Goal: Transaction & Acquisition: Purchase product/service

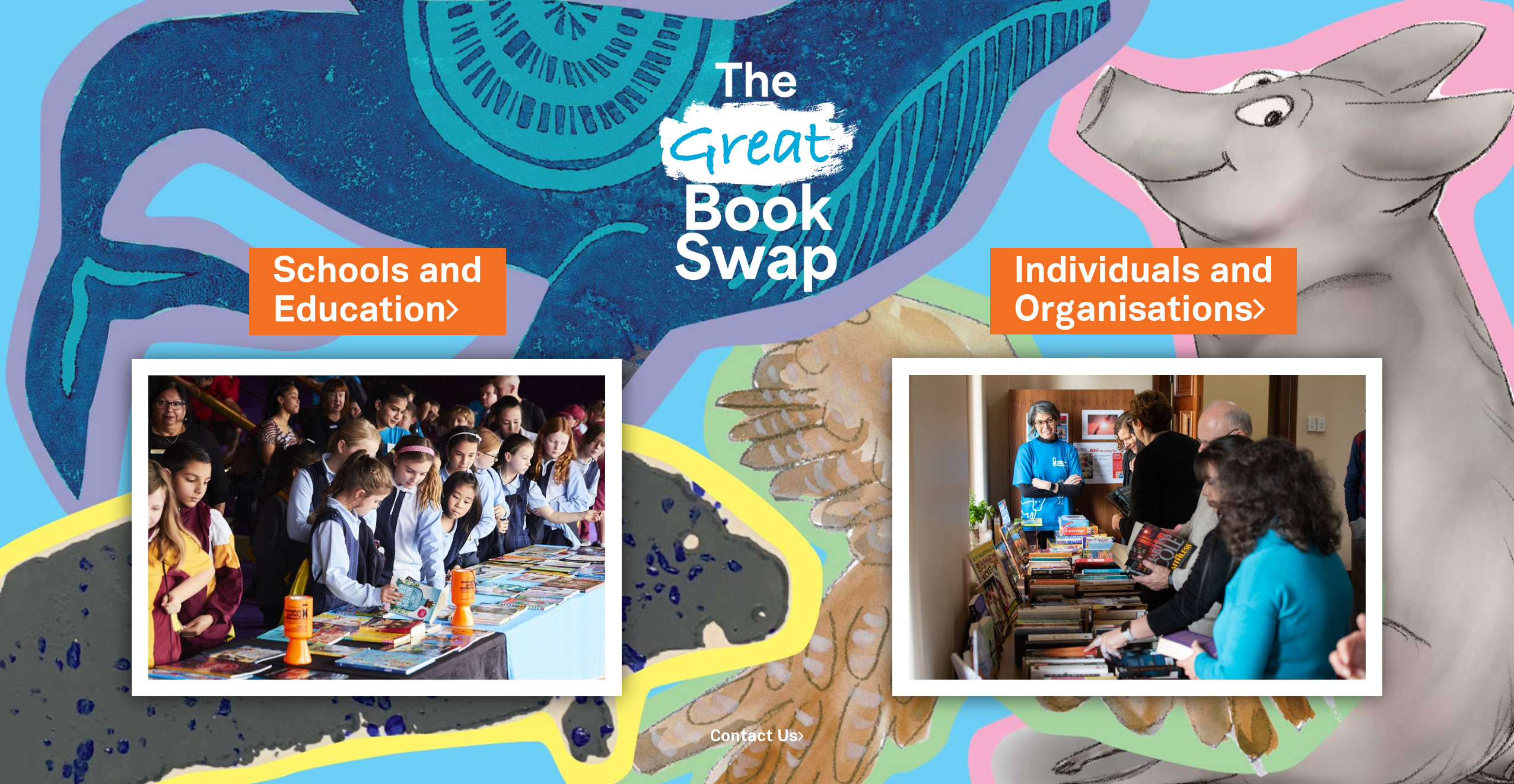
drag, startPoint x: 413, startPoint y: 284, endPoint x: 547, endPoint y: 288, distance: 134.1
click at [413, 285] on link "Schools and Education" at bounding box center [377, 291] width 209 height 87
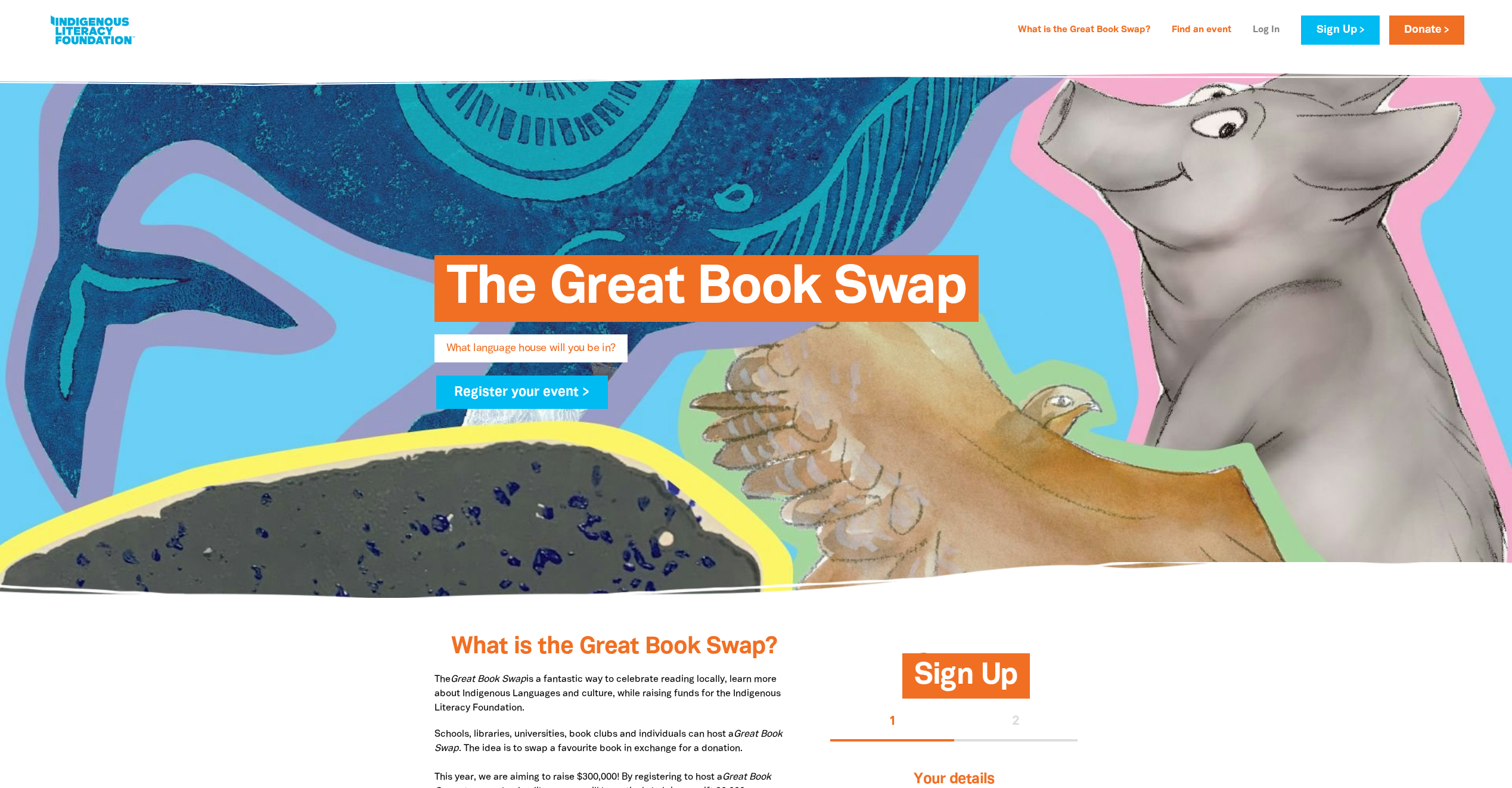
click at [1264, 31] on link "Log In" at bounding box center [1265, 30] width 41 height 19
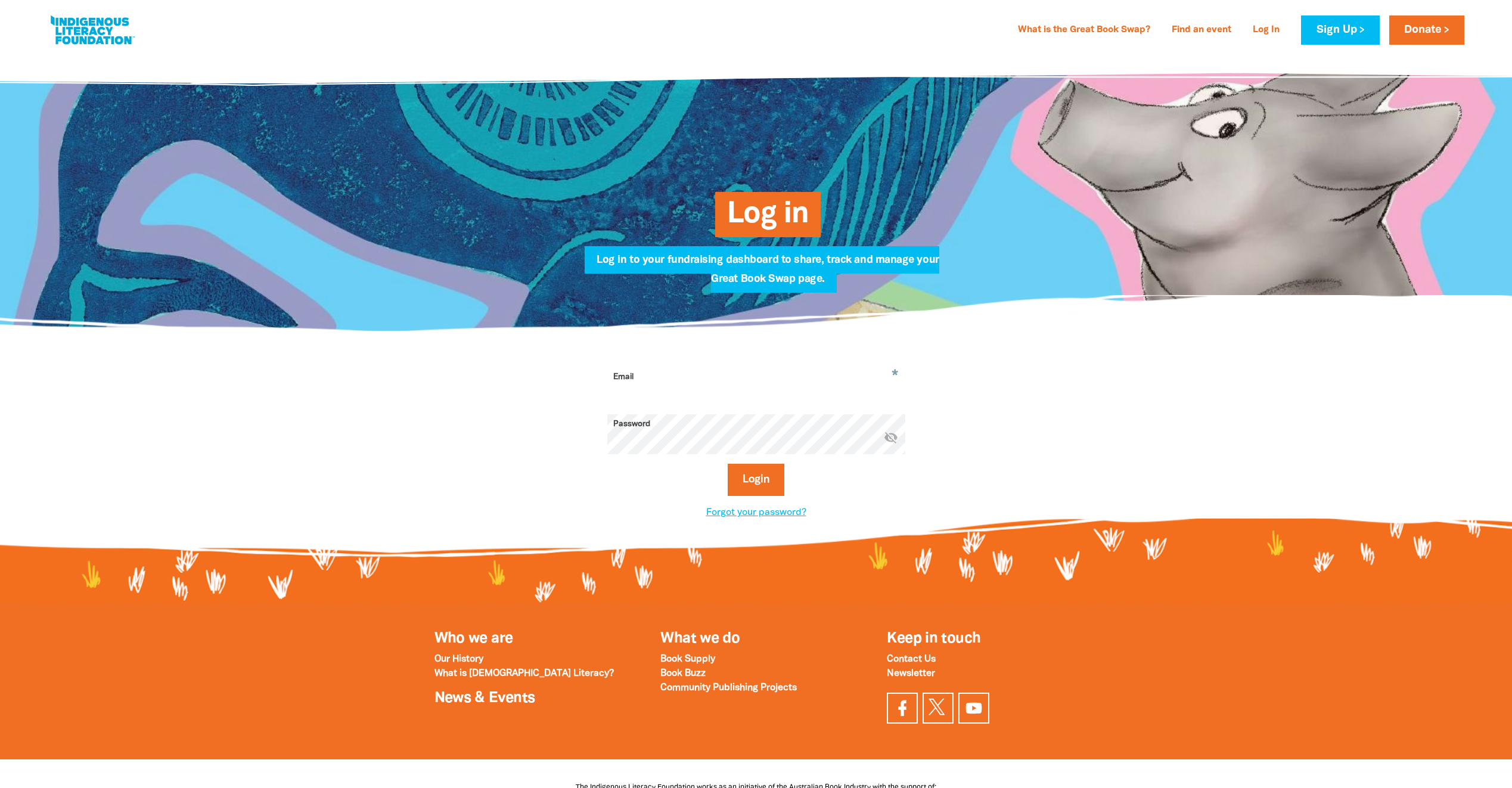
click at [704, 388] on input "Email" at bounding box center [756, 385] width 298 height 37
type input "andrew.blundell@kempsey.nsw.gov.au"
click at [758, 482] on button "Login" at bounding box center [756, 479] width 57 height 33
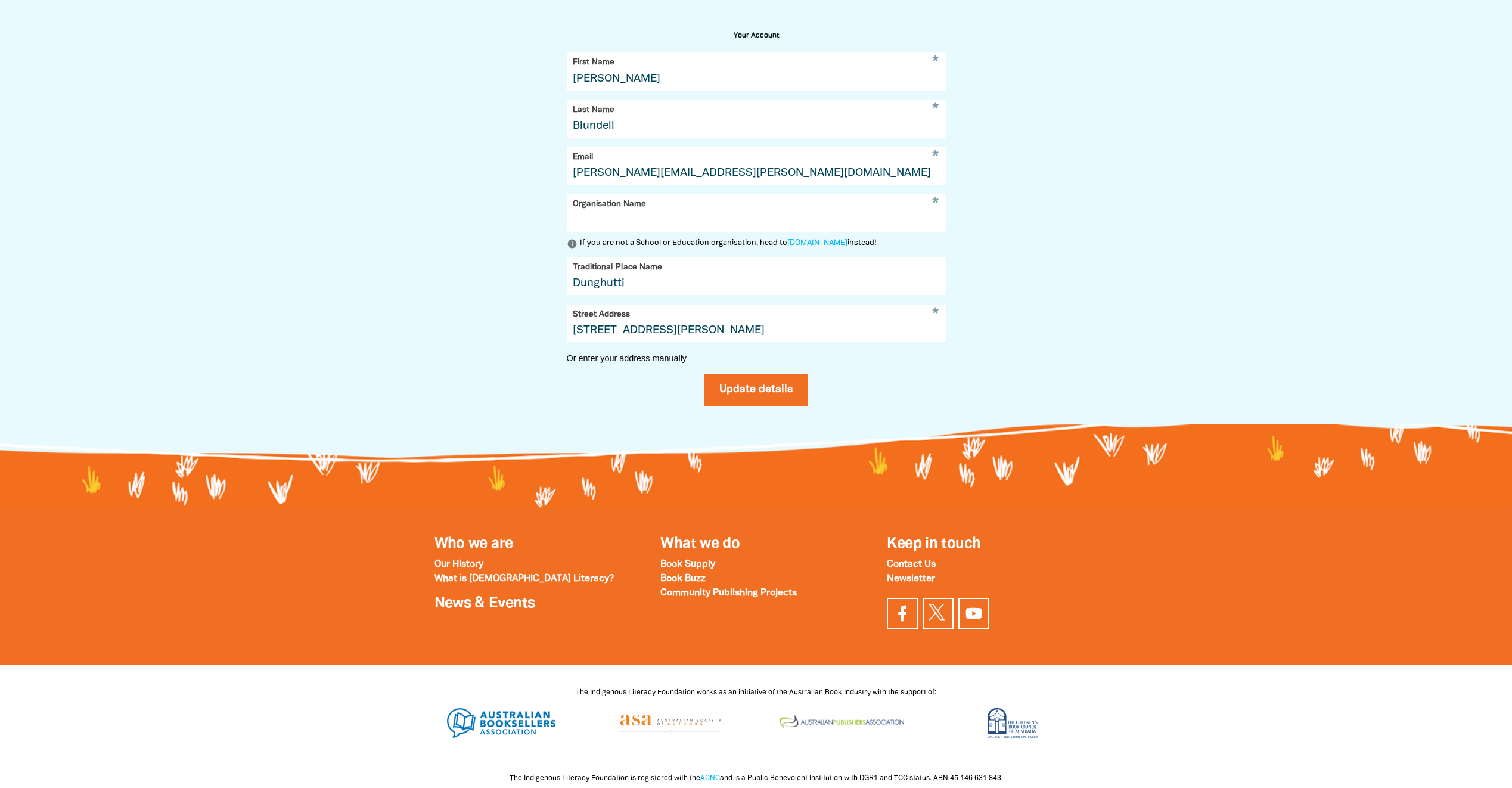
scroll to position [49, 0]
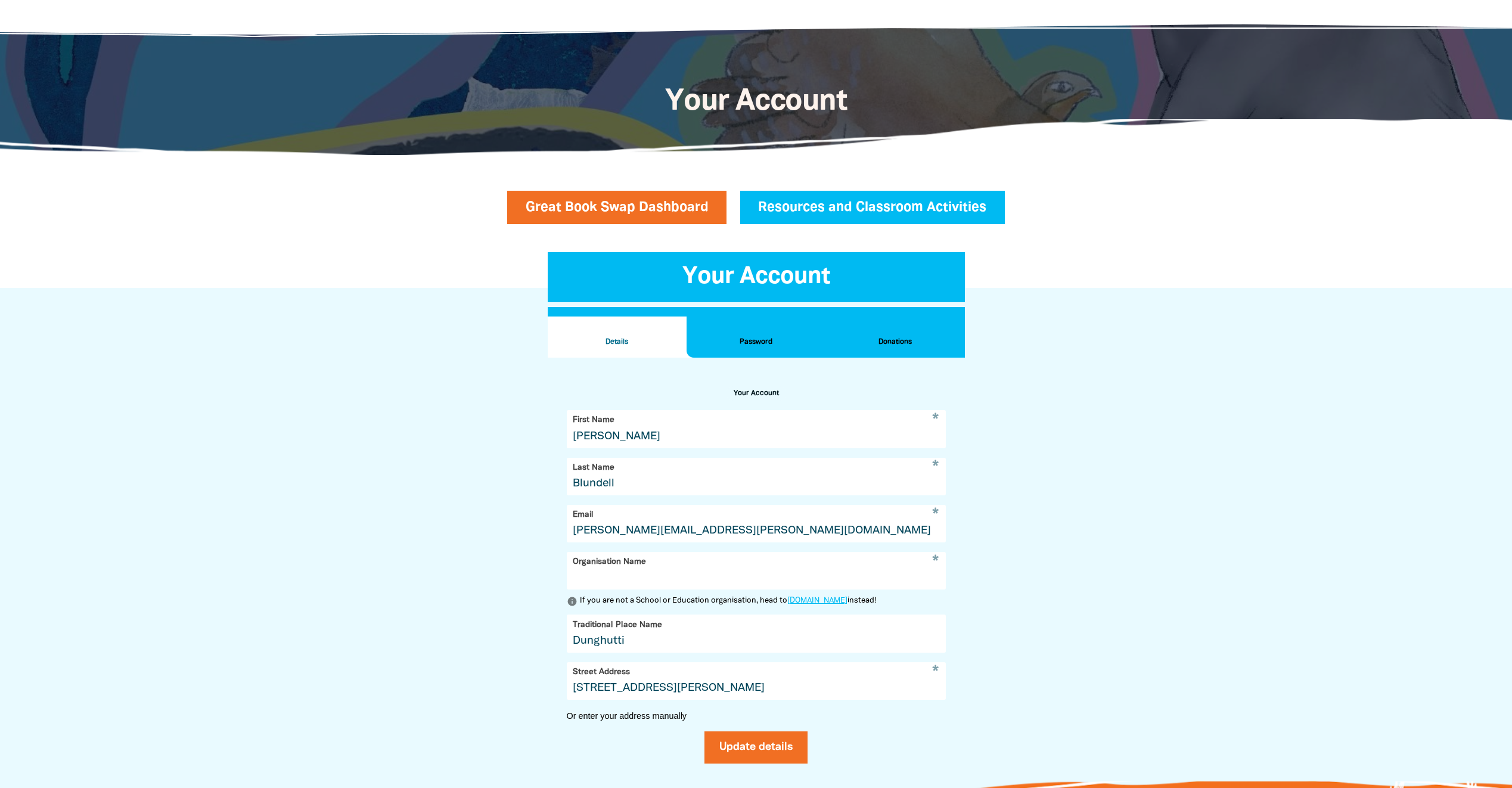
click at [894, 336] on h2 "Donations" at bounding box center [895, 342] width 119 height 13
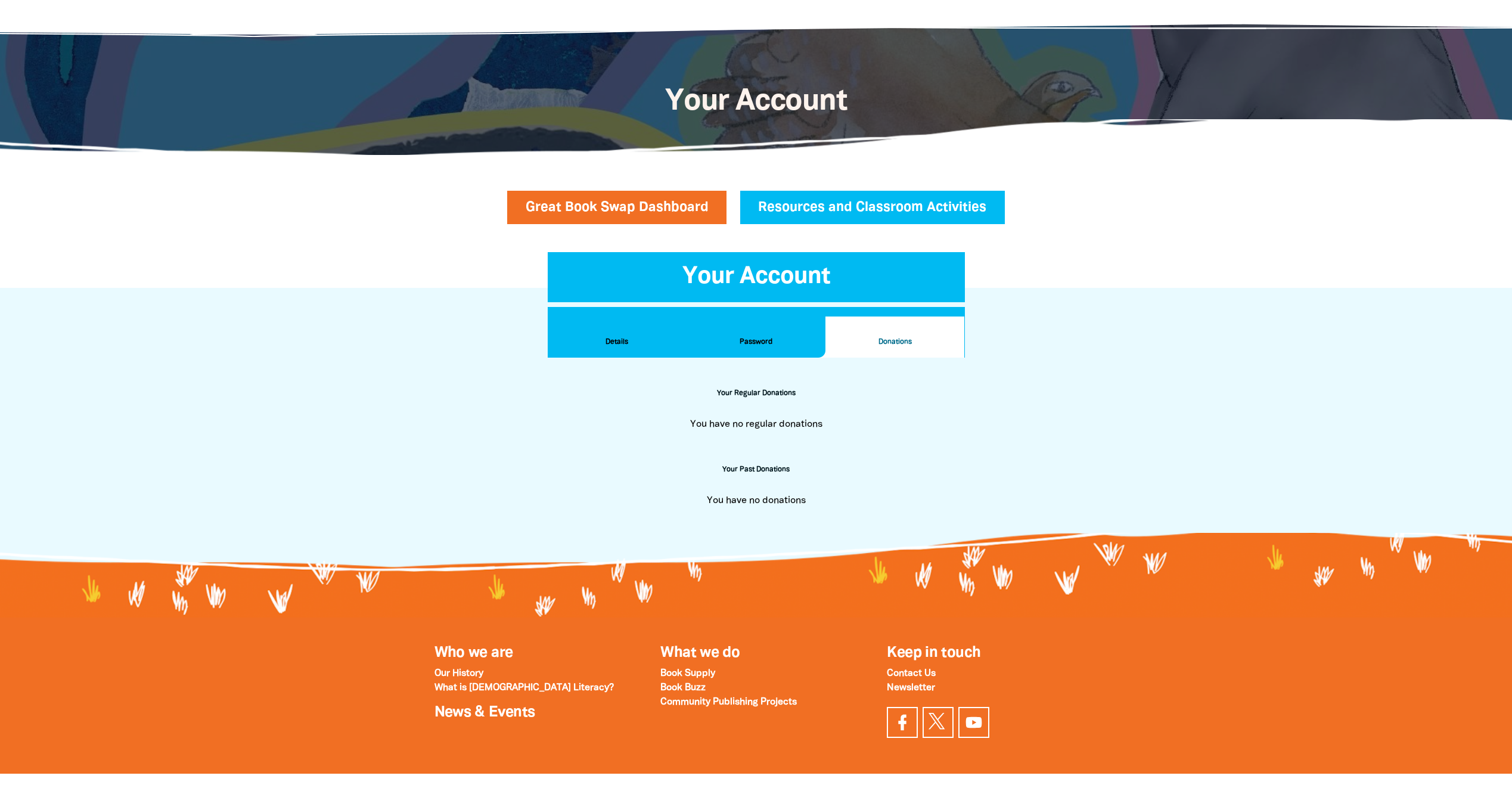
click at [775, 339] on h2 "Password" at bounding box center [756, 342] width 119 height 13
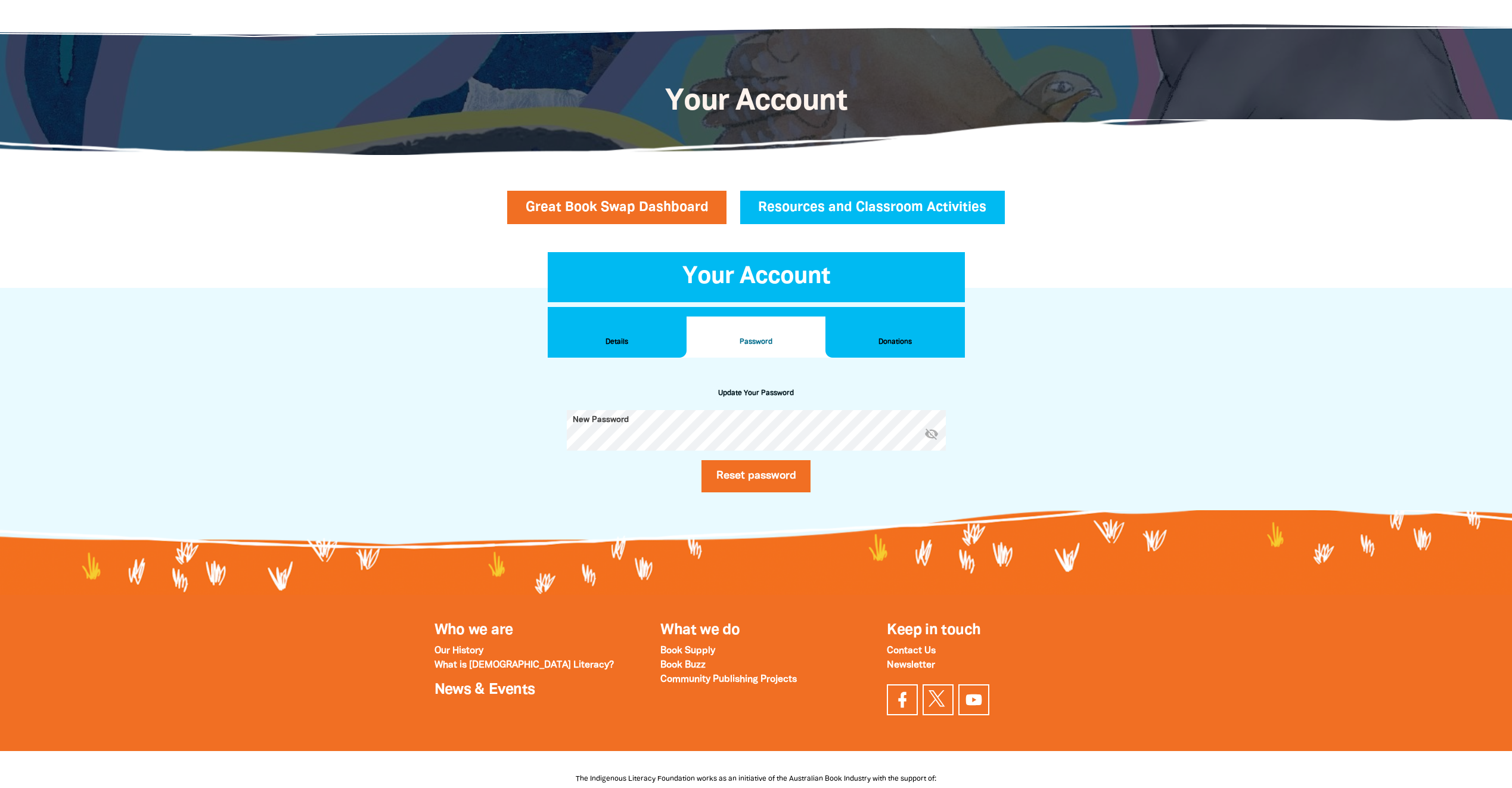
click at [608, 341] on h2 "Details" at bounding box center [617, 342] width 119 height 13
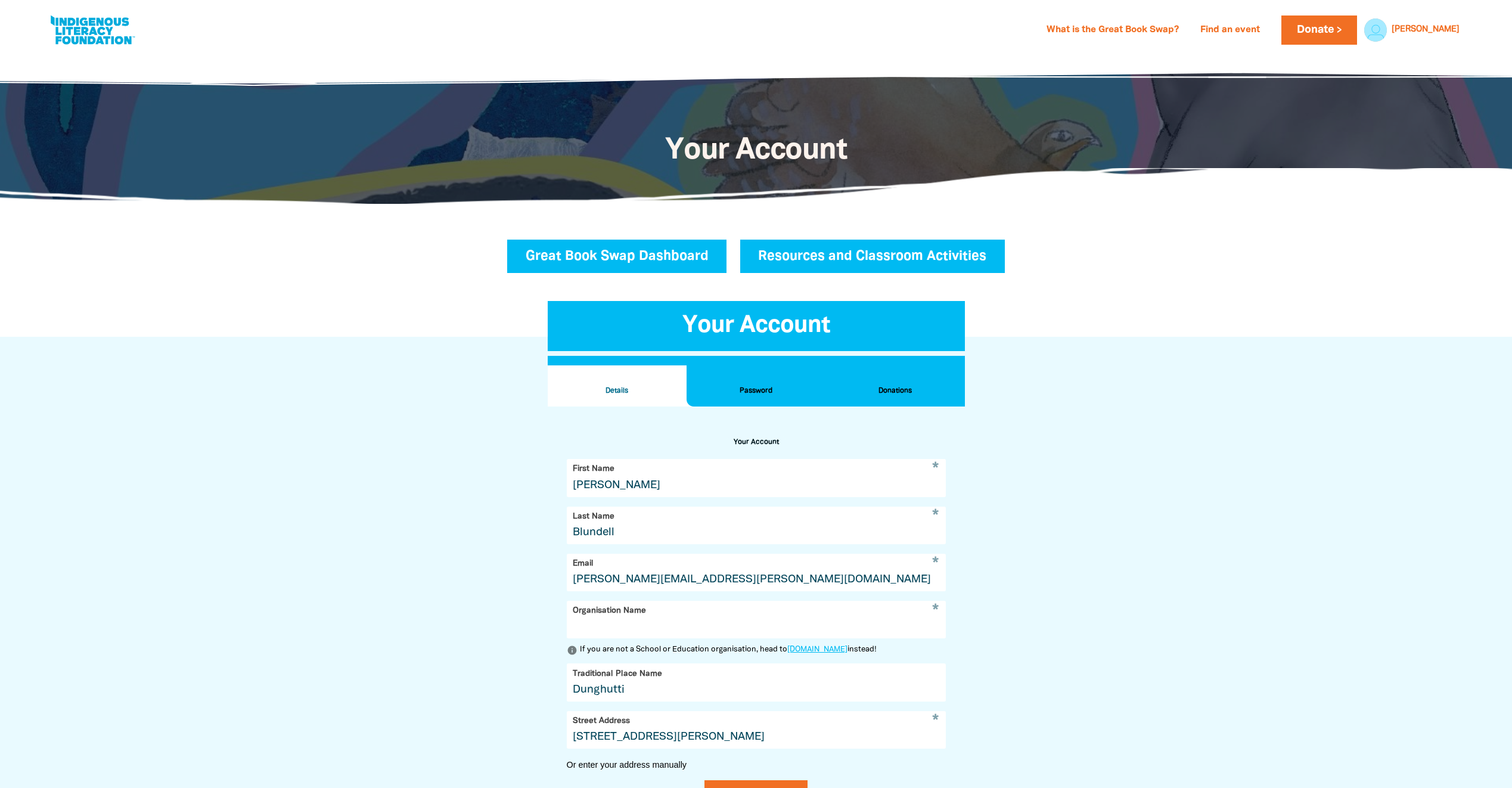
click at [634, 254] on link "Great Book Swap Dashboard" at bounding box center [616, 256] width 220 height 33
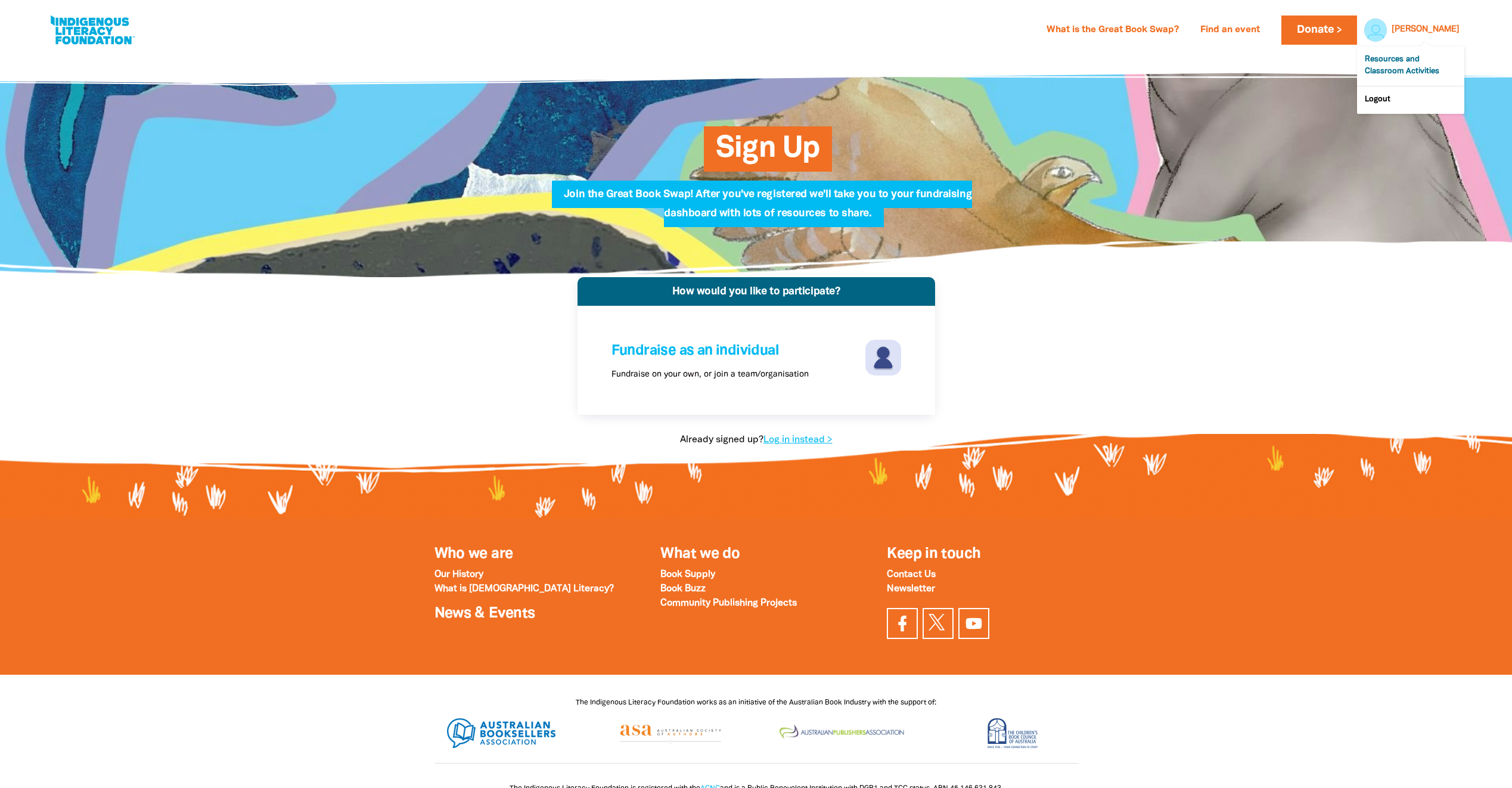
click at [1400, 62] on link "Resources and Classroom Activities" at bounding box center [1411, 65] width 108 height 39
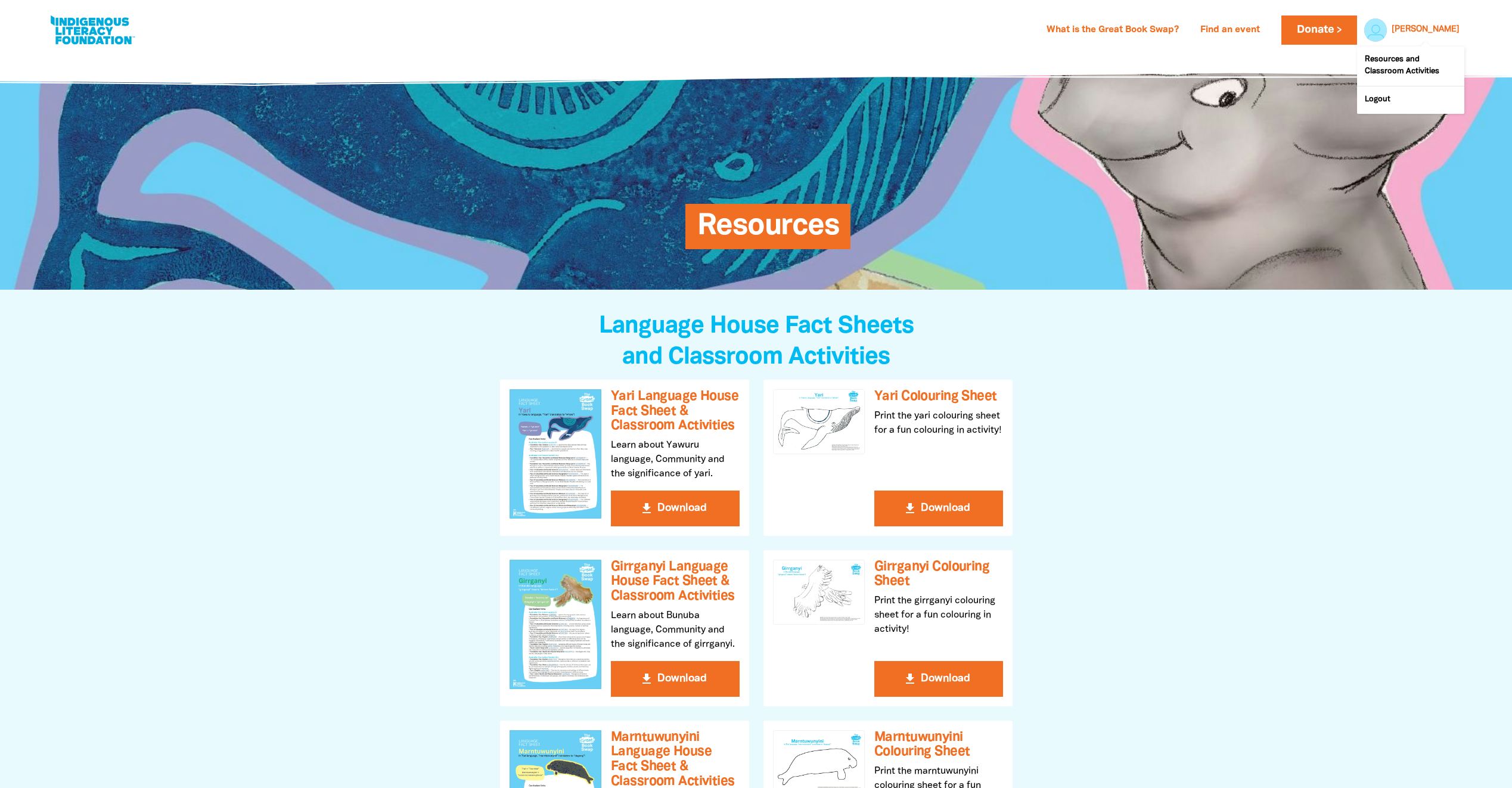
click at [1434, 28] on link "Andrew" at bounding box center [1425, 29] width 68 height 8
click at [1442, 29] on link "Andrew" at bounding box center [1425, 29] width 68 height 8
click at [1387, 26] on div at bounding box center [1373, 30] width 29 height 29
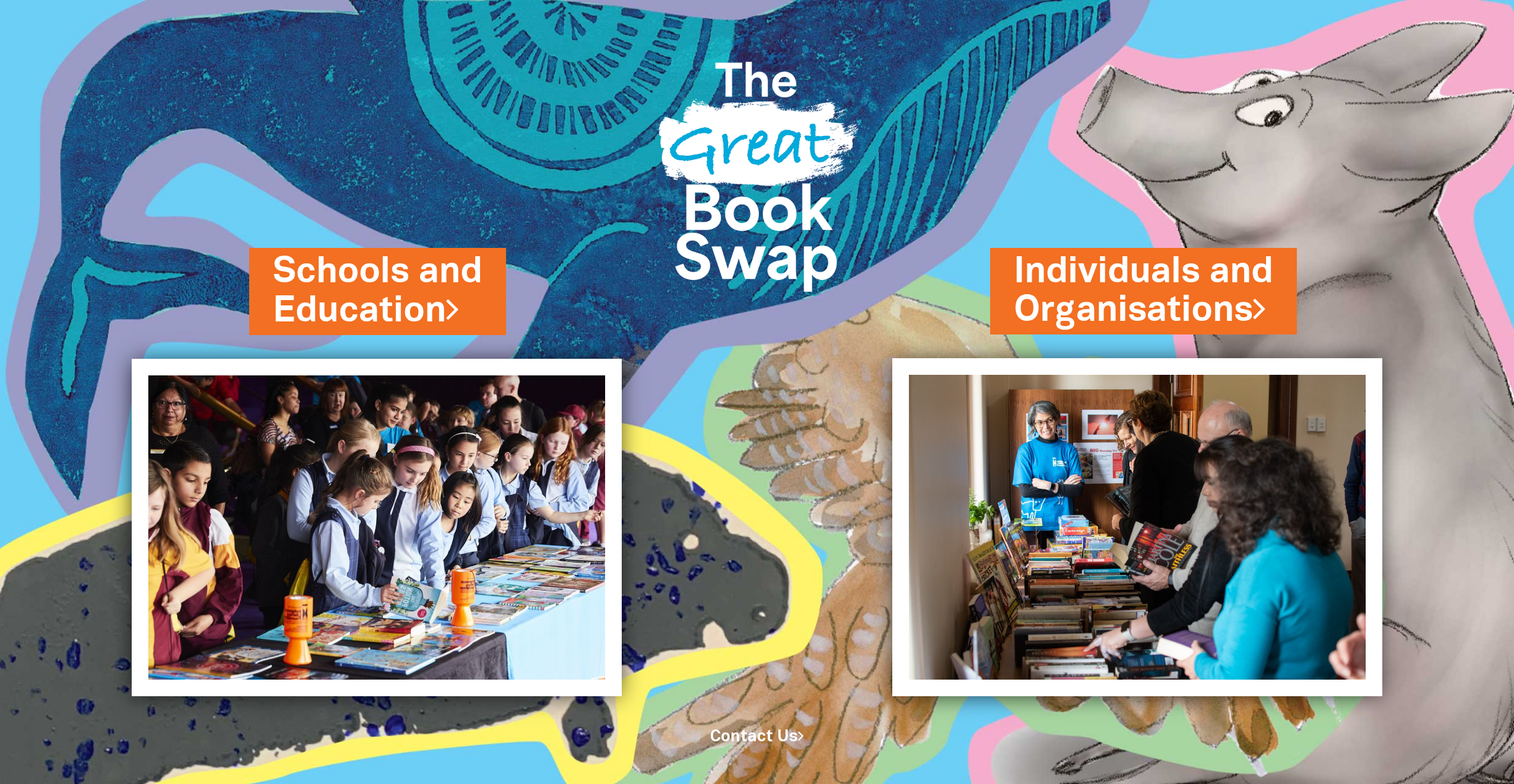
click at [966, 287] on div "Individuals and Organisations" at bounding box center [1199, 484] width 630 height 425
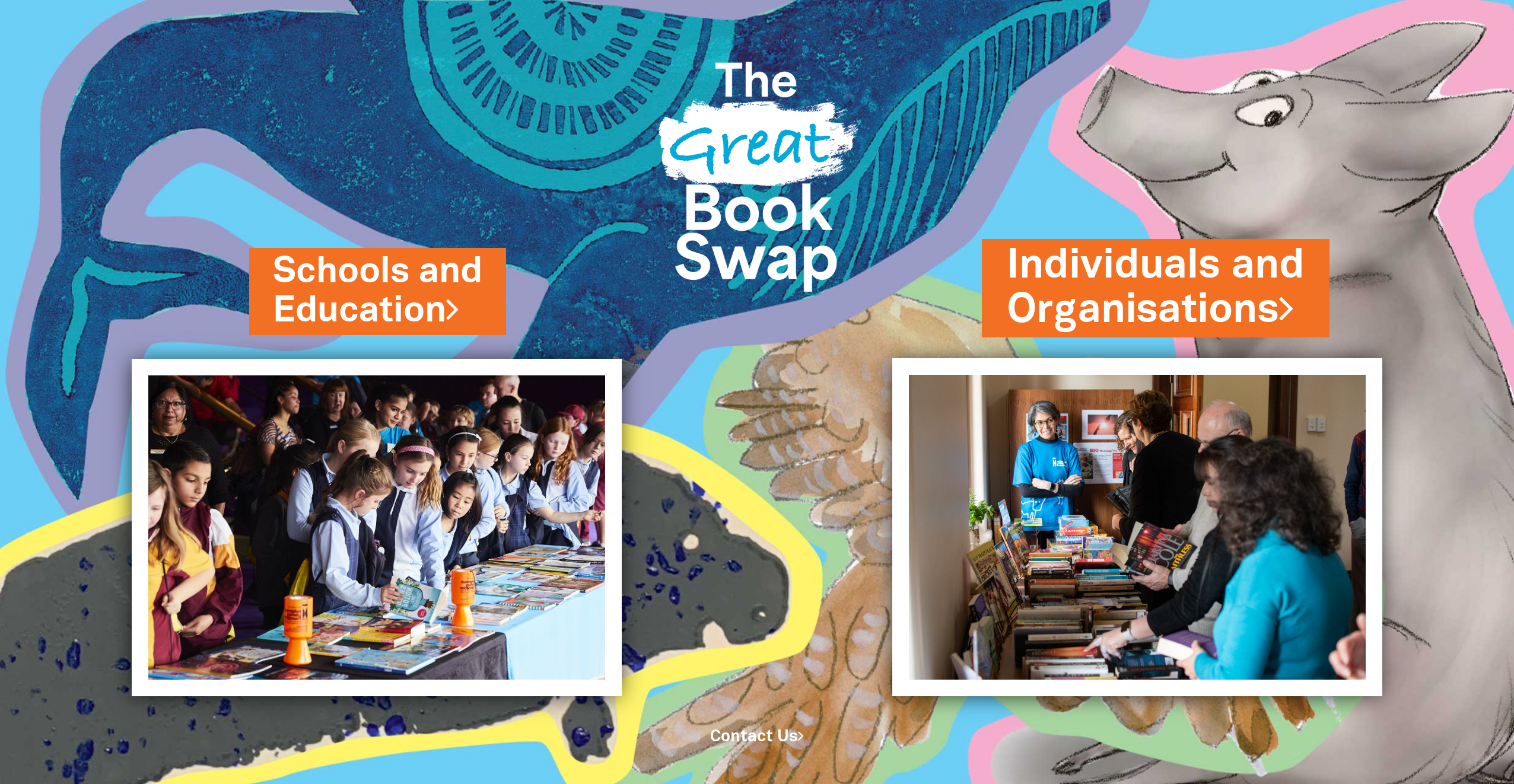
click at [1018, 279] on link "Individuals and Organisations" at bounding box center [1156, 287] width 298 height 100
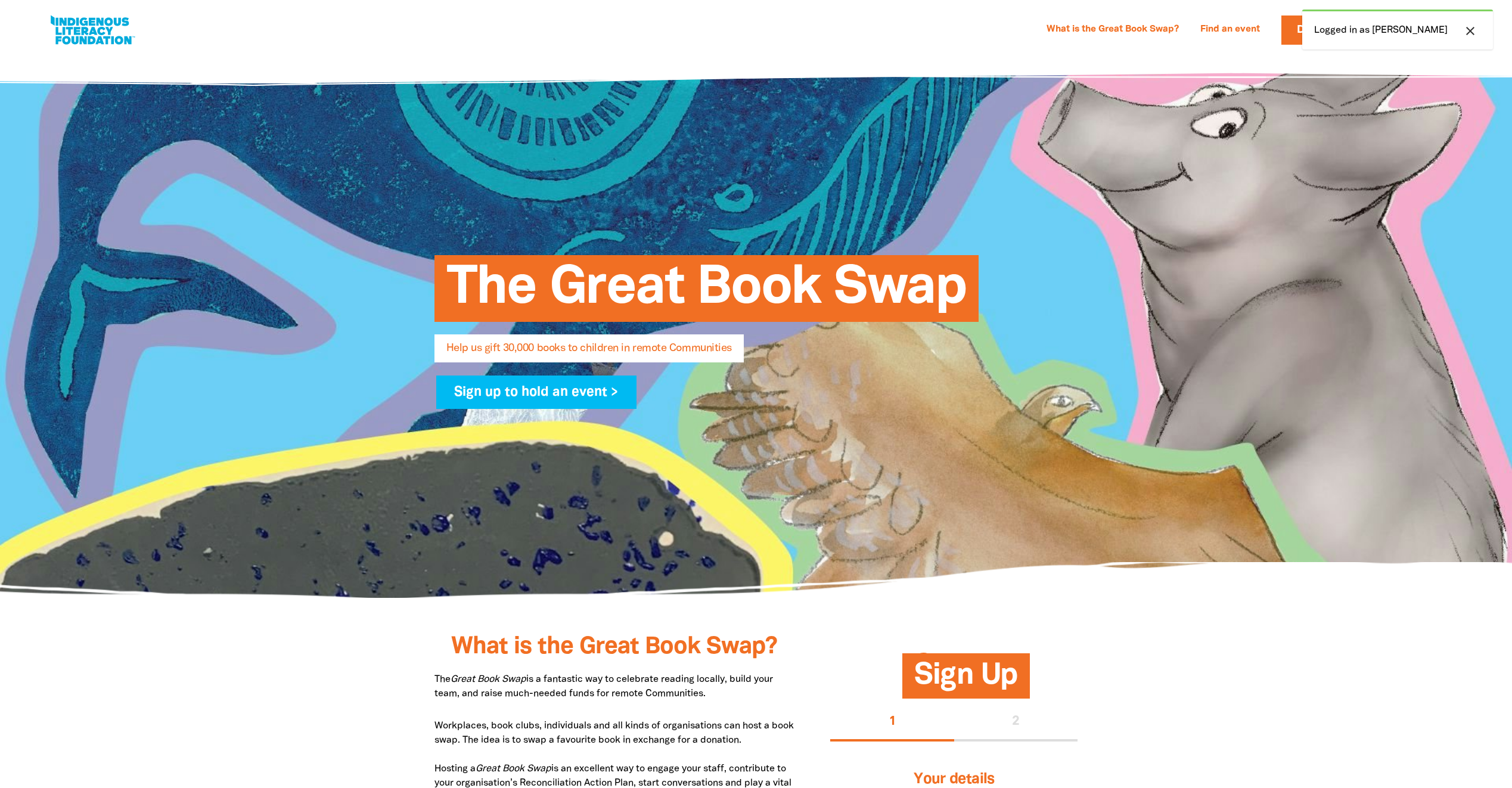
select select "AU"
click at [1312, 242] on div at bounding box center [756, 325] width 1512 height 544
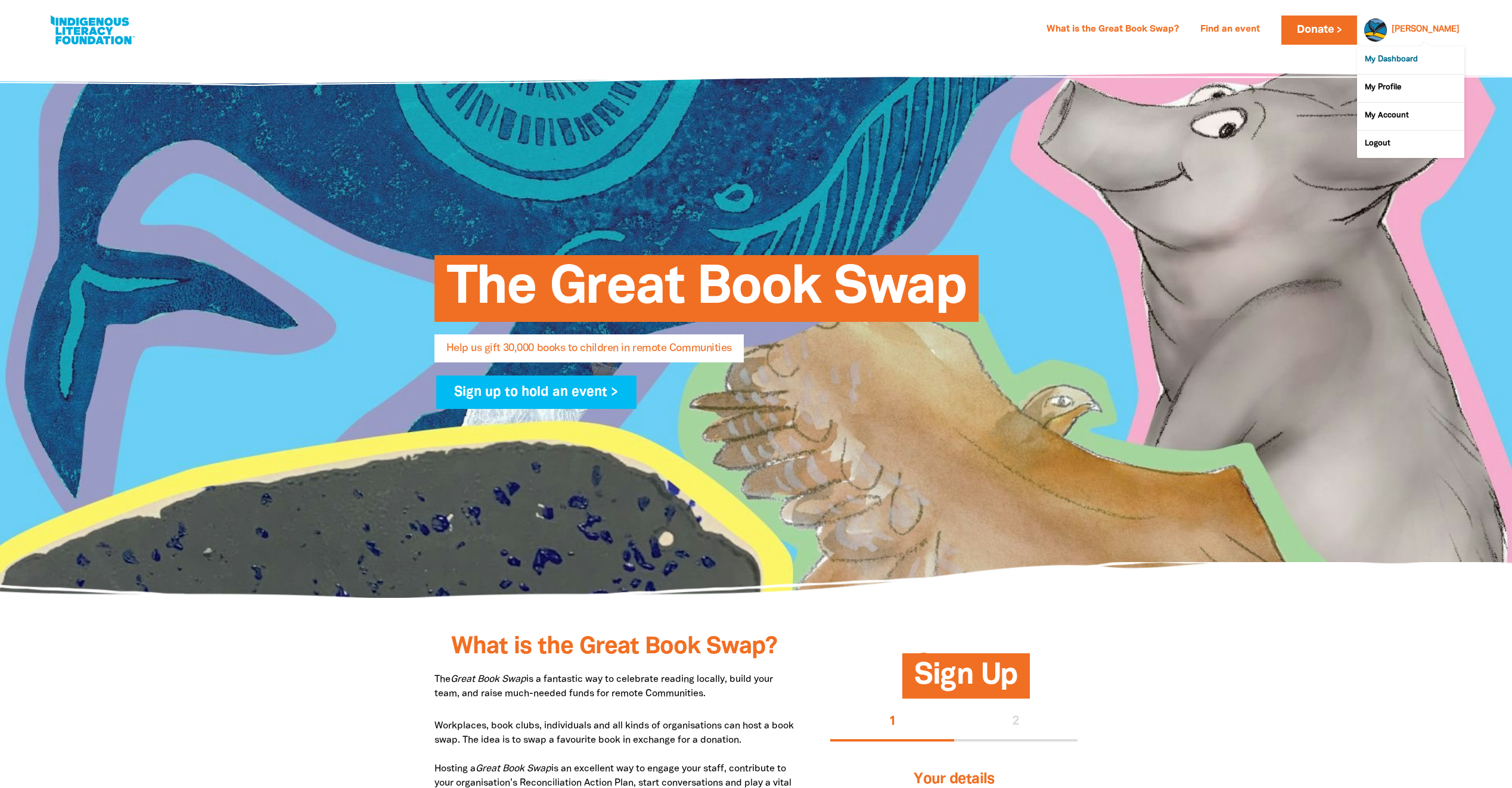
click at [1395, 61] on link "My Dashboard" at bounding box center [1411, 60] width 108 height 27
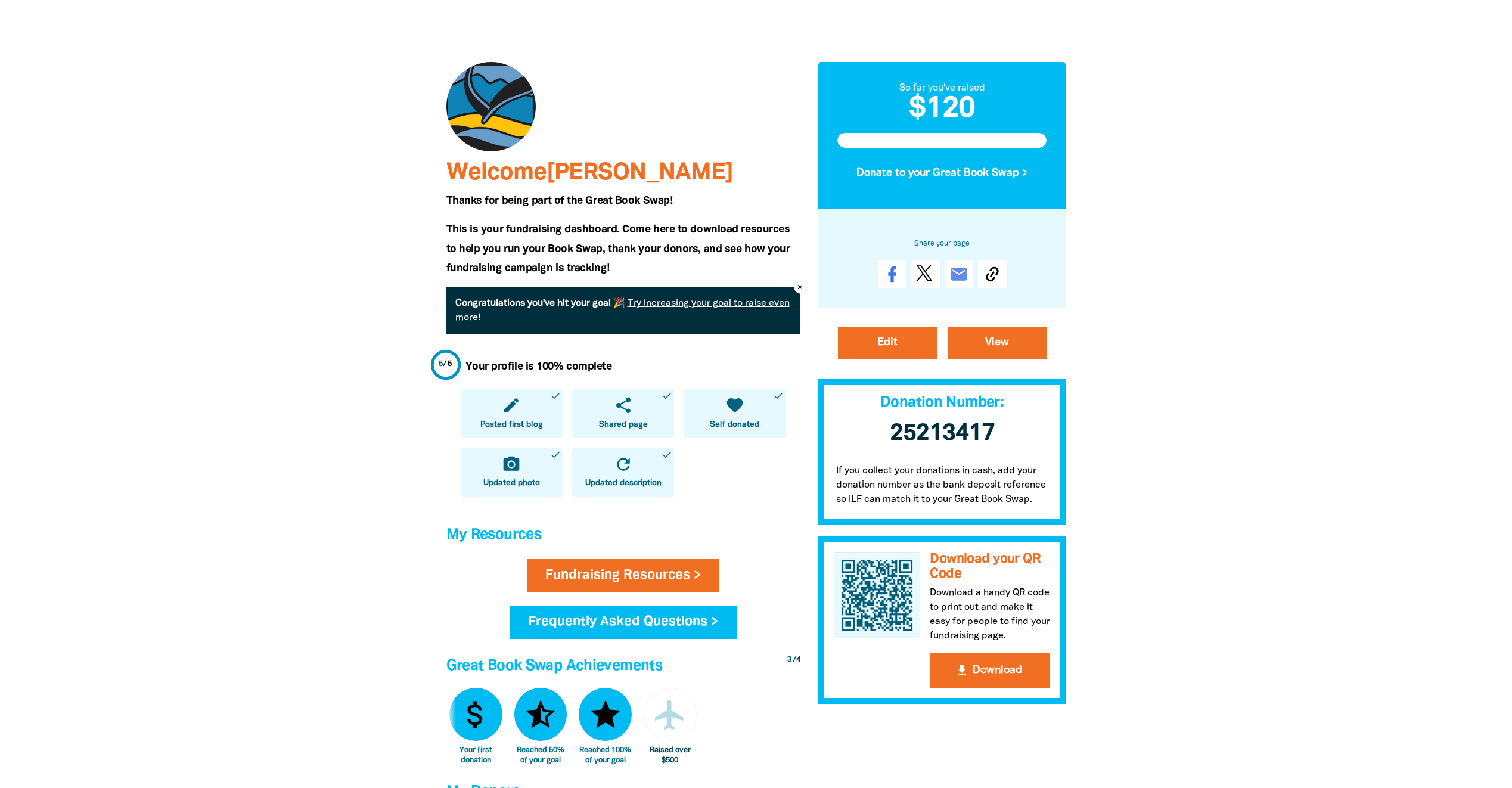
scroll to position [60, 0]
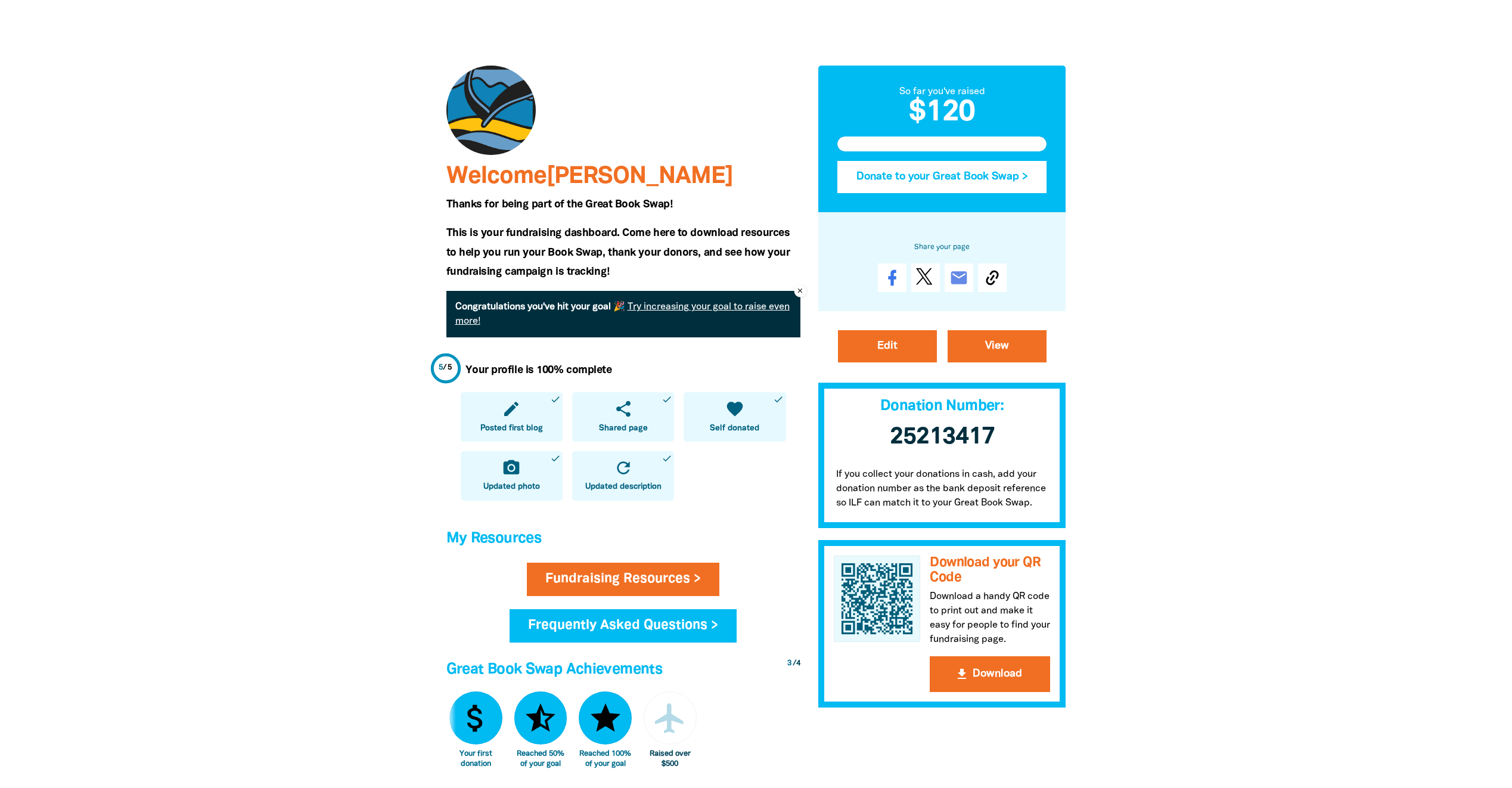
click at [946, 181] on button "Donate to your Great Book Swap >" at bounding box center [942, 177] width 210 height 33
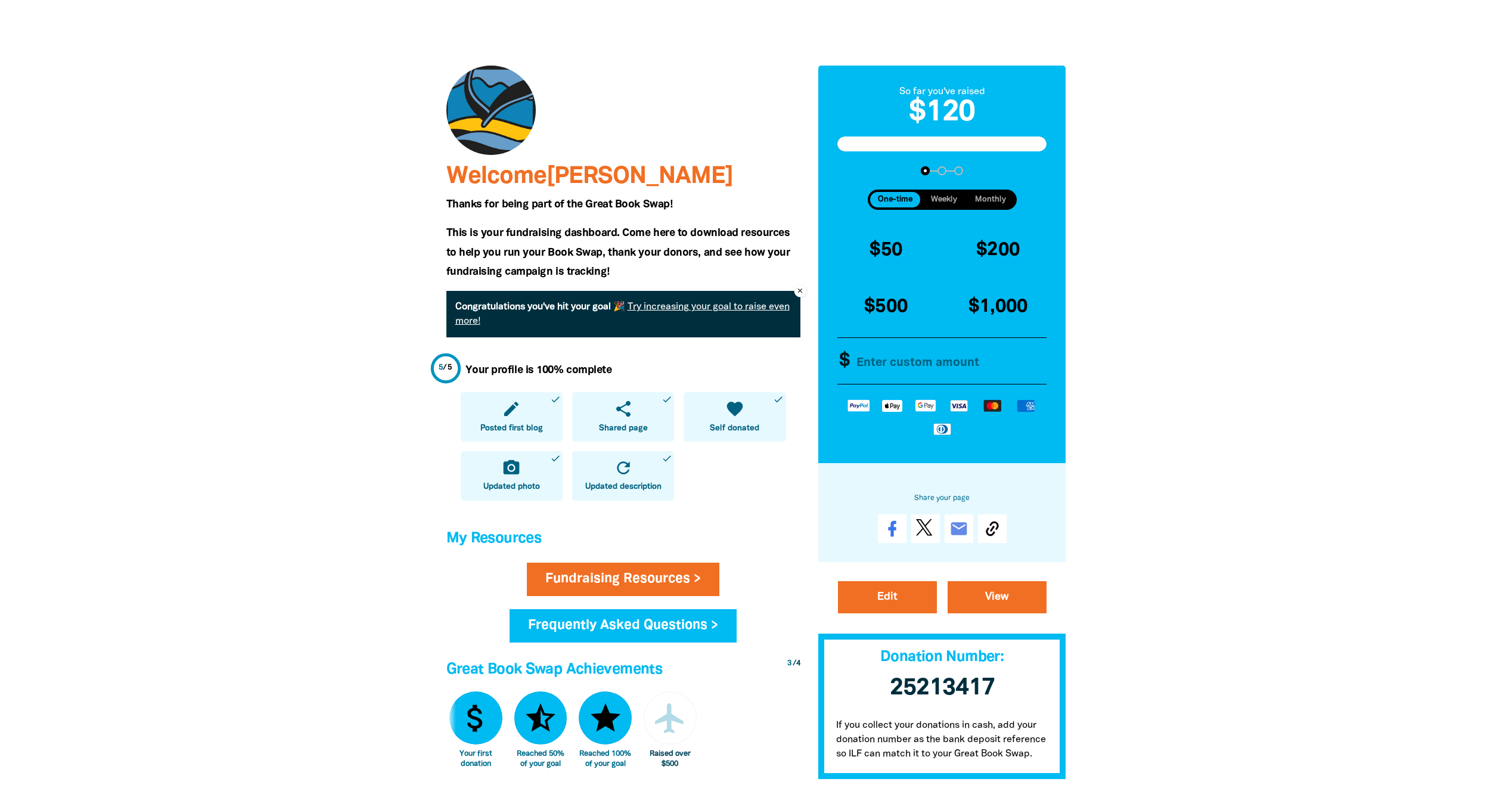
scroll to position [0, 0]
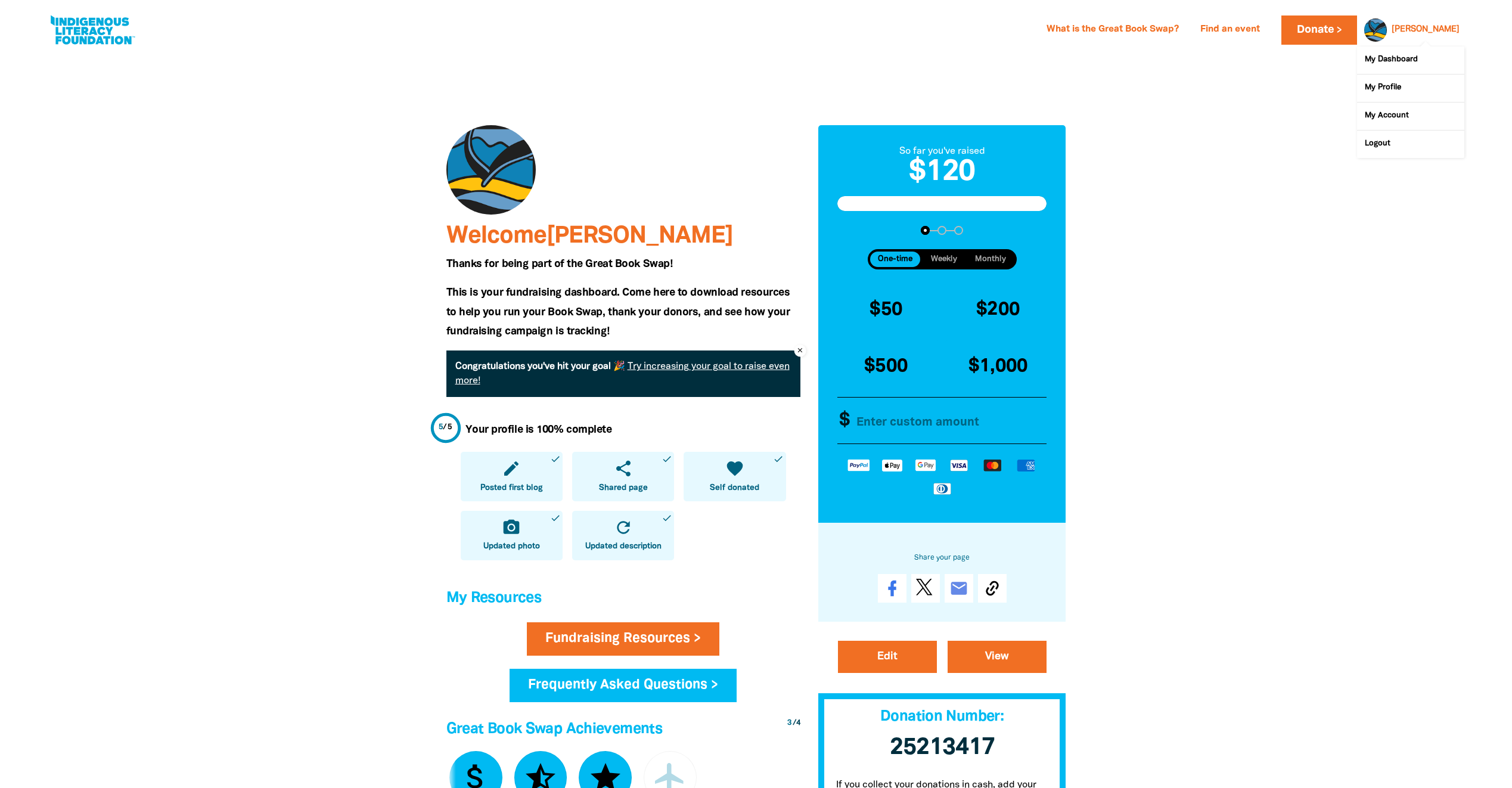
click at [1440, 27] on link "Andrew" at bounding box center [1425, 29] width 68 height 8
click at [1385, 87] on link "My Profile" at bounding box center [1411, 88] width 108 height 27
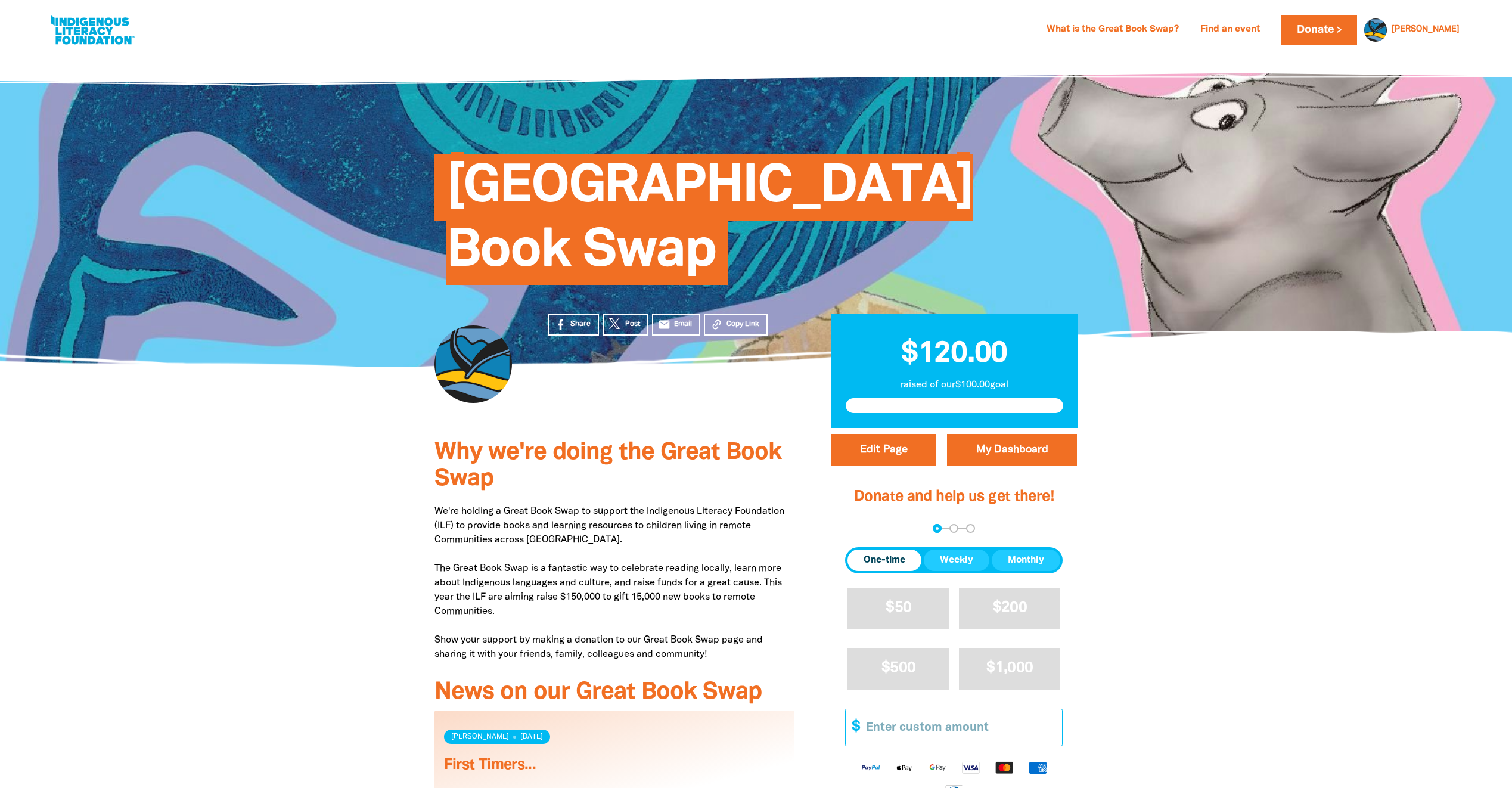
click at [897, 718] on input "Other Amount" at bounding box center [960, 727] width 204 height 36
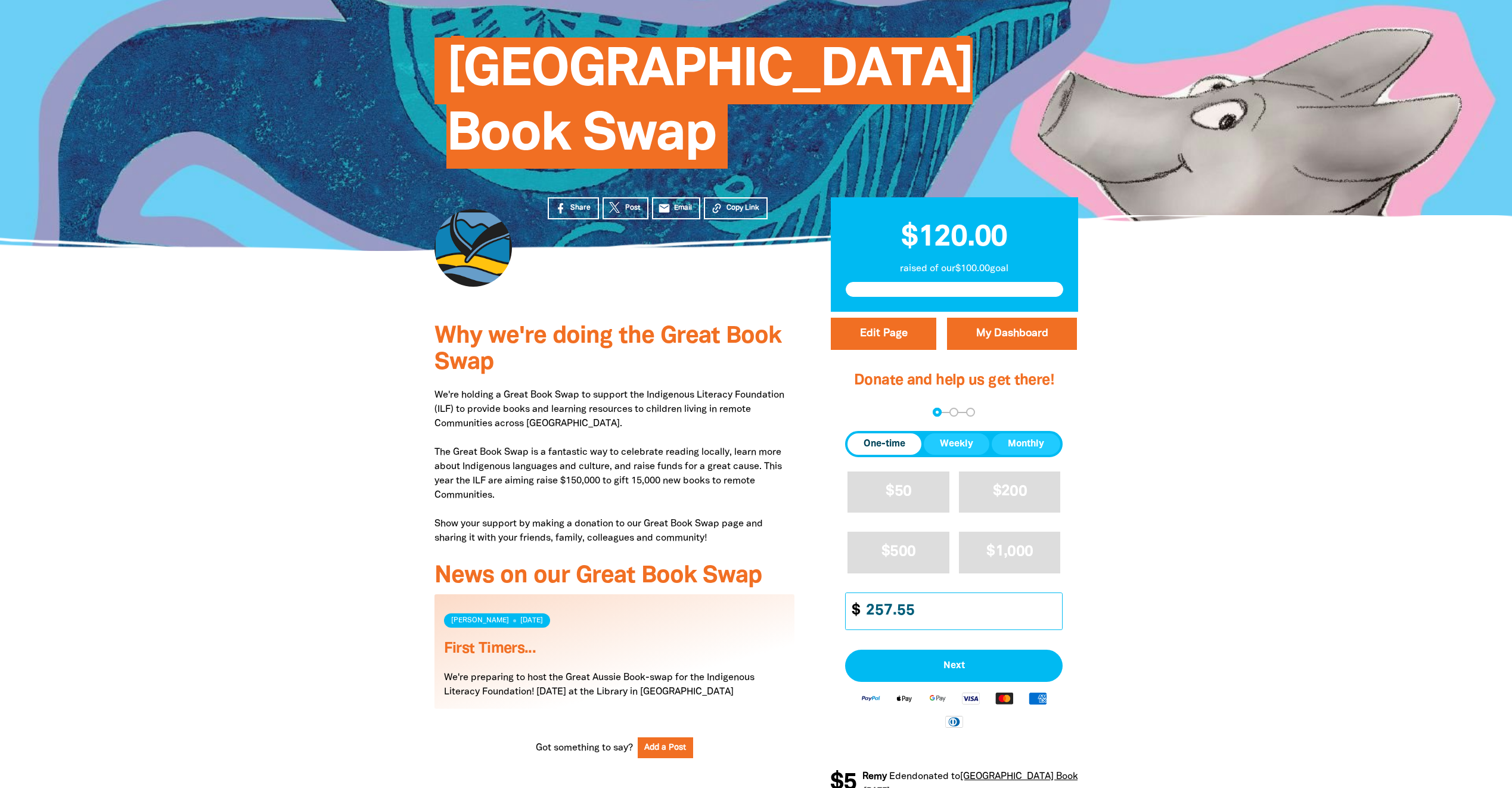
scroll to position [119, 0]
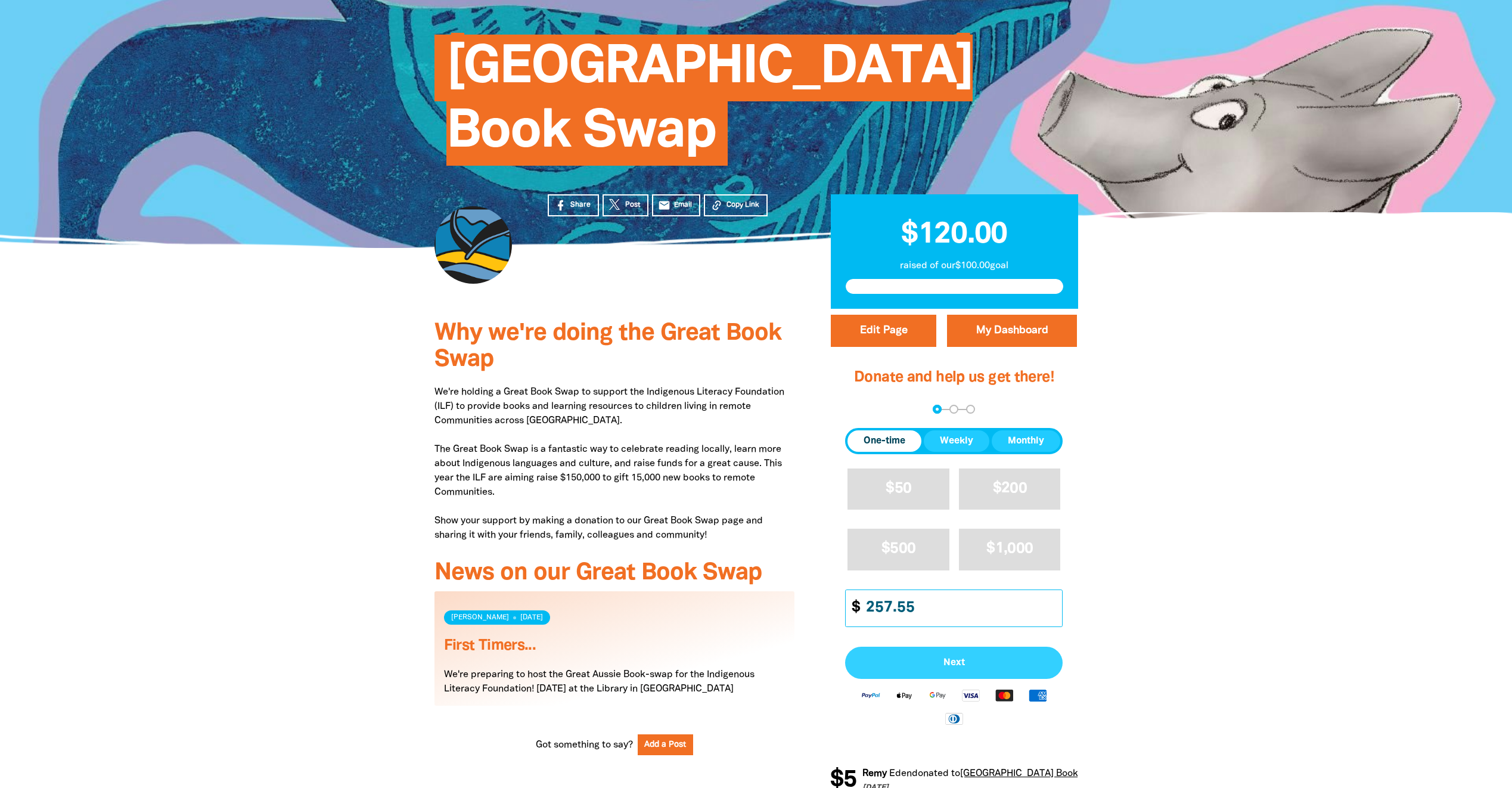
type input "257.55"
click at [954, 663] on span "Next" at bounding box center [953, 662] width 191 height 10
select select "AU"
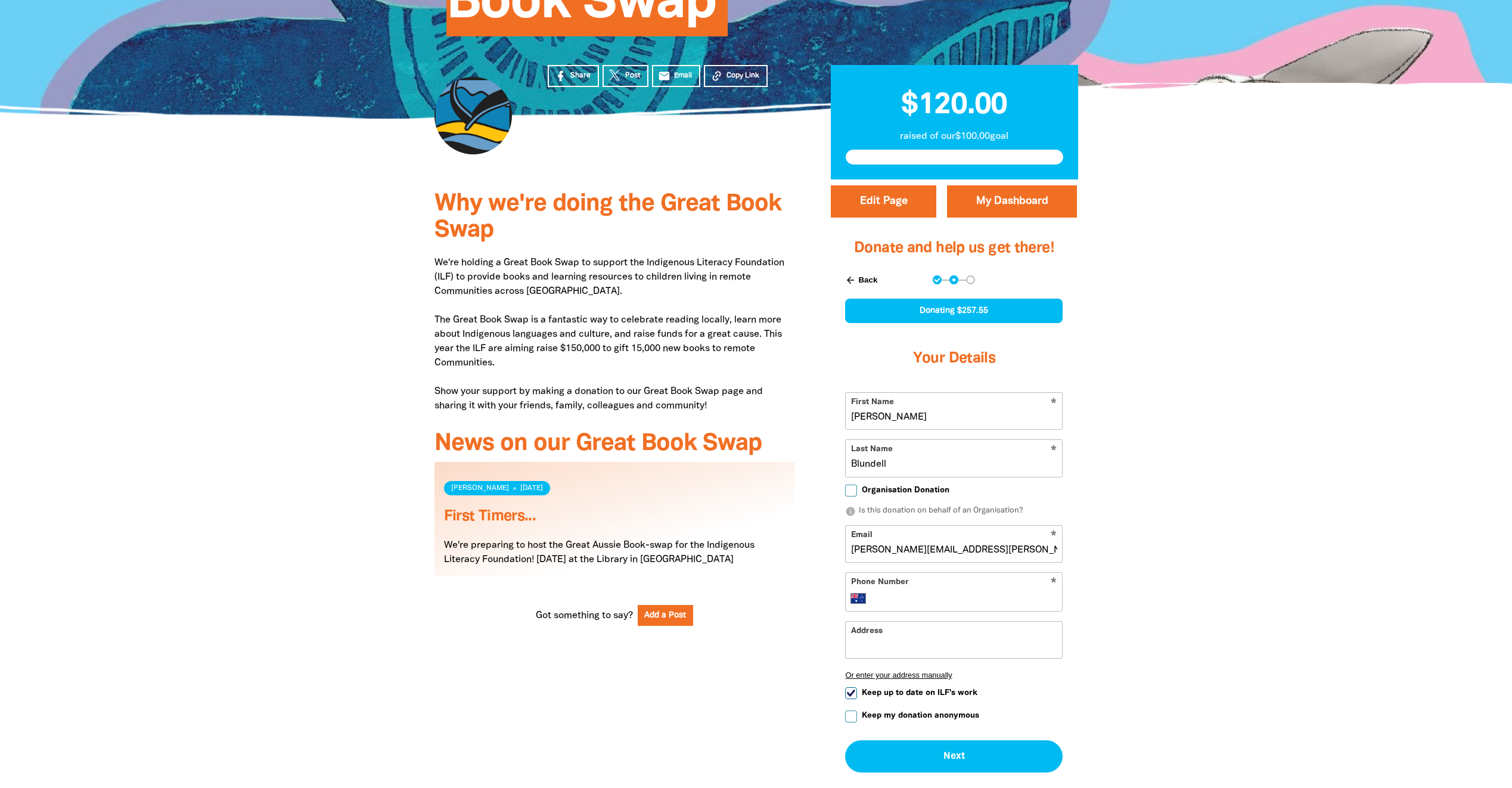
scroll to position [298, 0]
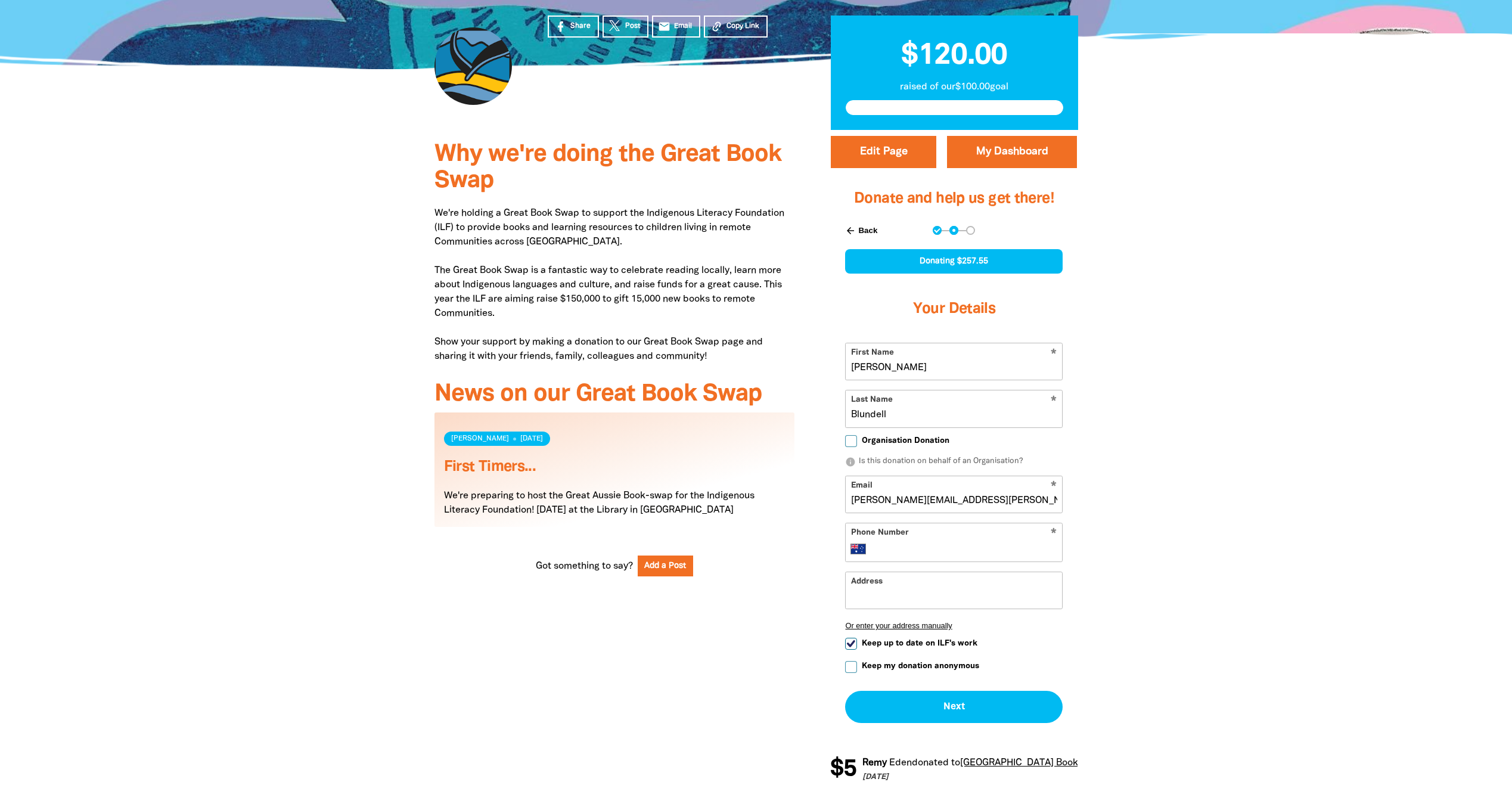
click at [943, 551] on input "Phone Number" at bounding box center [966, 549] width 183 height 14
type input "+61 412 973 807"
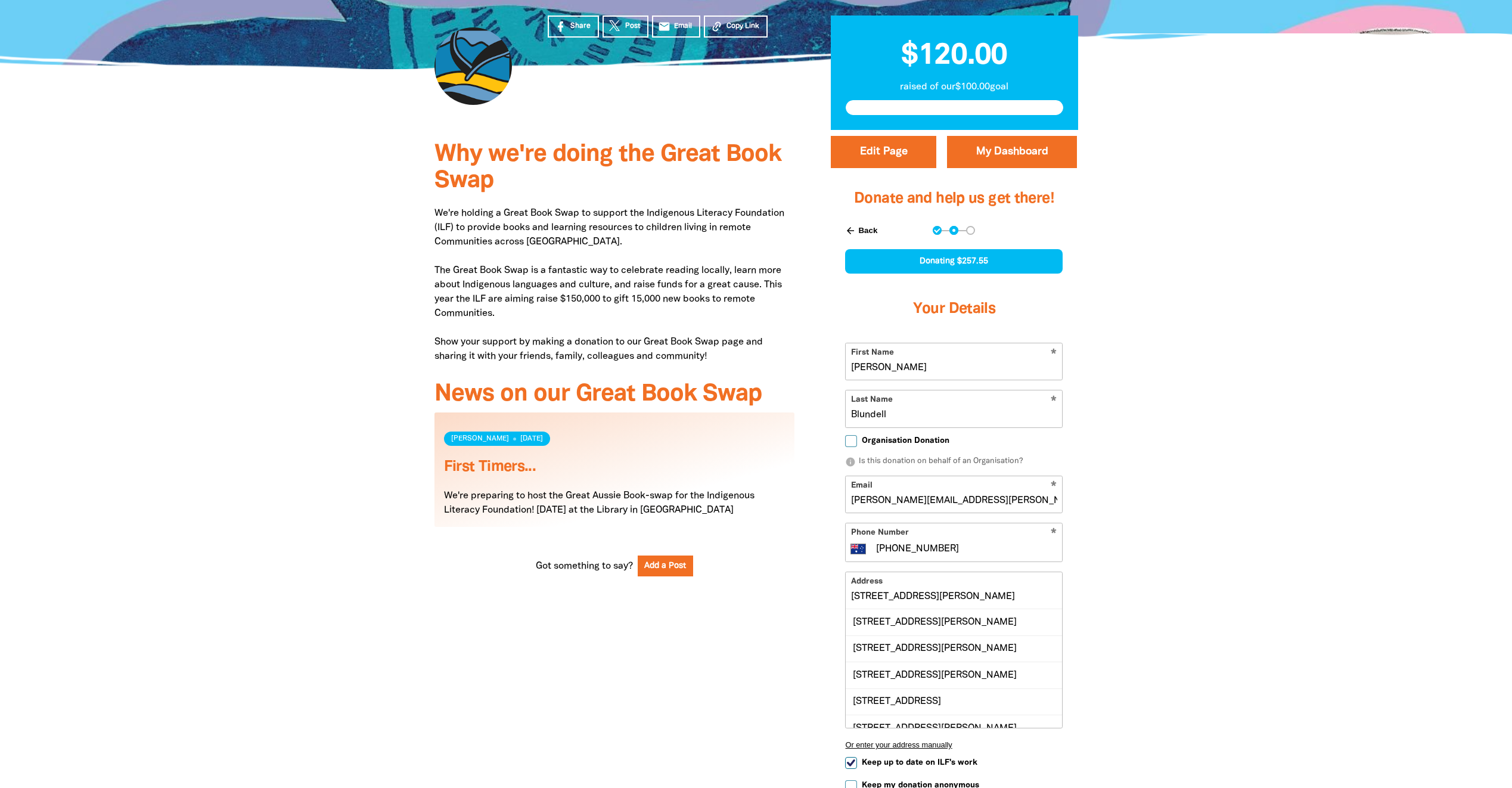
drag, startPoint x: 850, startPoint y: 595, endPoint x: 1100, endPoint y: 591, distance: 250.0
click at [1097, 596] on div "Why we're doing the Great Book Swap We're holding a Great Book Swap to support …" at bounding box center [756, 525] width 715 height 789
click at [904, 622] on div "Unit 4, 22 Hilltop Lane, PORT MACQUARIE NSW 2444" at bounding box center [954, 622] width 216 height 25
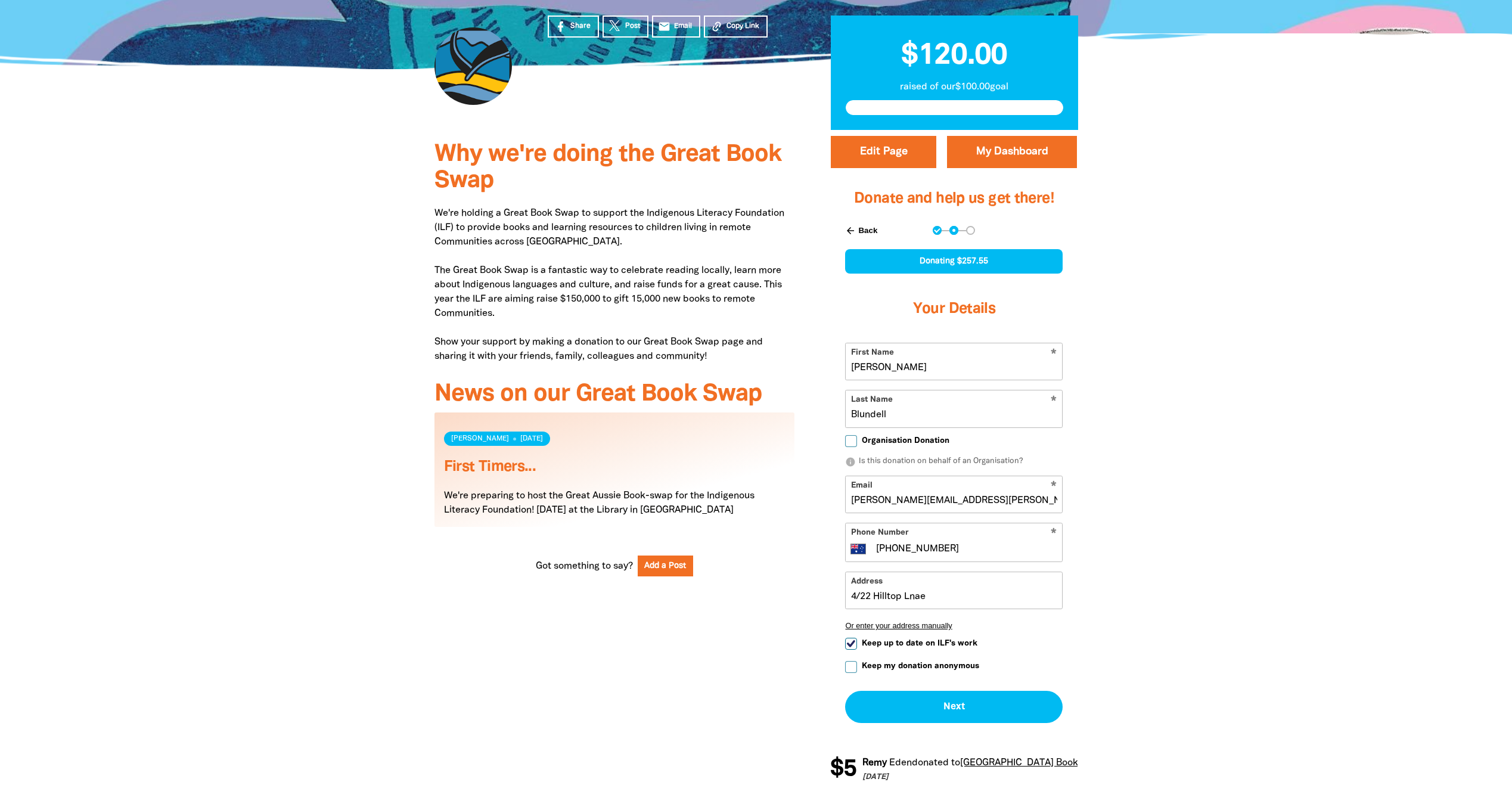
type input "Unit 4, 22 Hilltop Lane, PORT MACQUARIE NSW 2444"
click at [849, 644] on input "Keep up to date on ILF's work" at bounding box center [851, 643] width 12 height 12
checkbox input "false"
click at [851, 669] on input "Keep my donation anonymous" at bounding box center [851, 666] width 12 height 12
checkbox input "true"
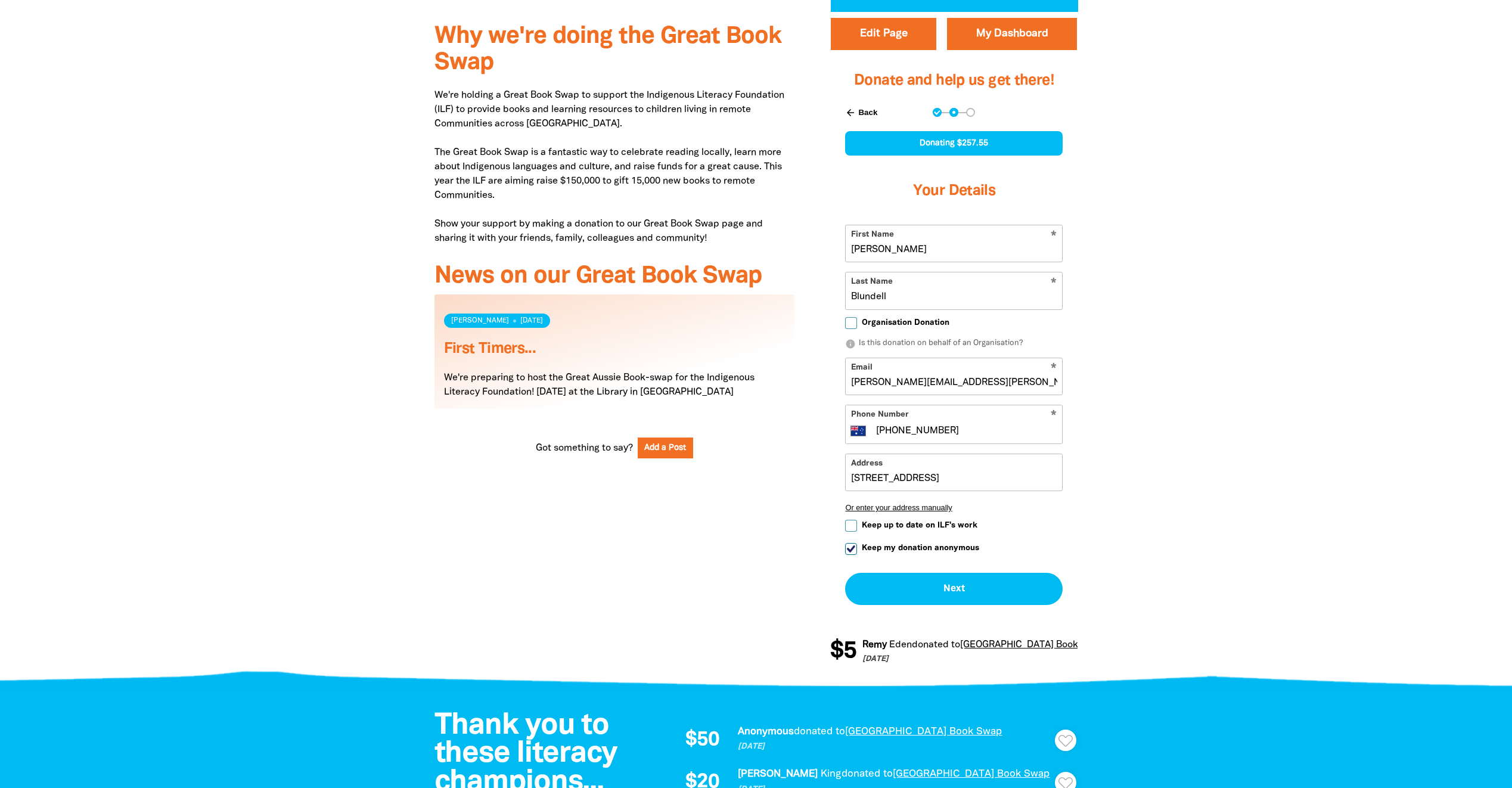
scroll to position [417, 0]
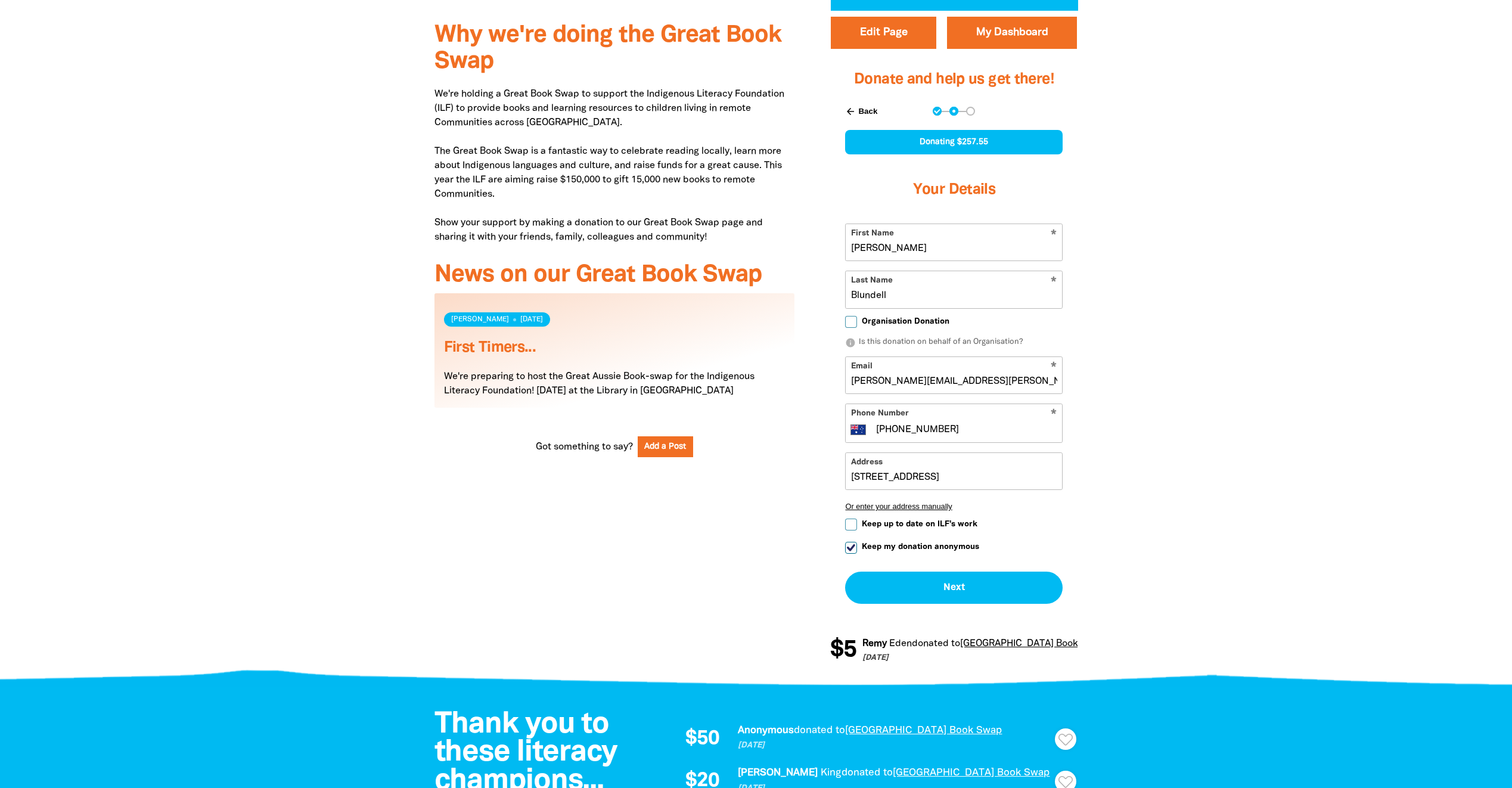
drag, startPoint x: 1032, startPoint y: 383, endPoint x: 928, endPoint y: 382, distance: 104.0
click at [928, 382] on input "andrew.blundell@kempsey.nsw.gov.au" at bounding box center [954, 375] width 216 height 36
type input "andrew.blundell@y7mail.com"
click at [971, 594] on button "Next chevron_right" at bounding box center [954, 588] width 217 height 33
checkbox input "false"
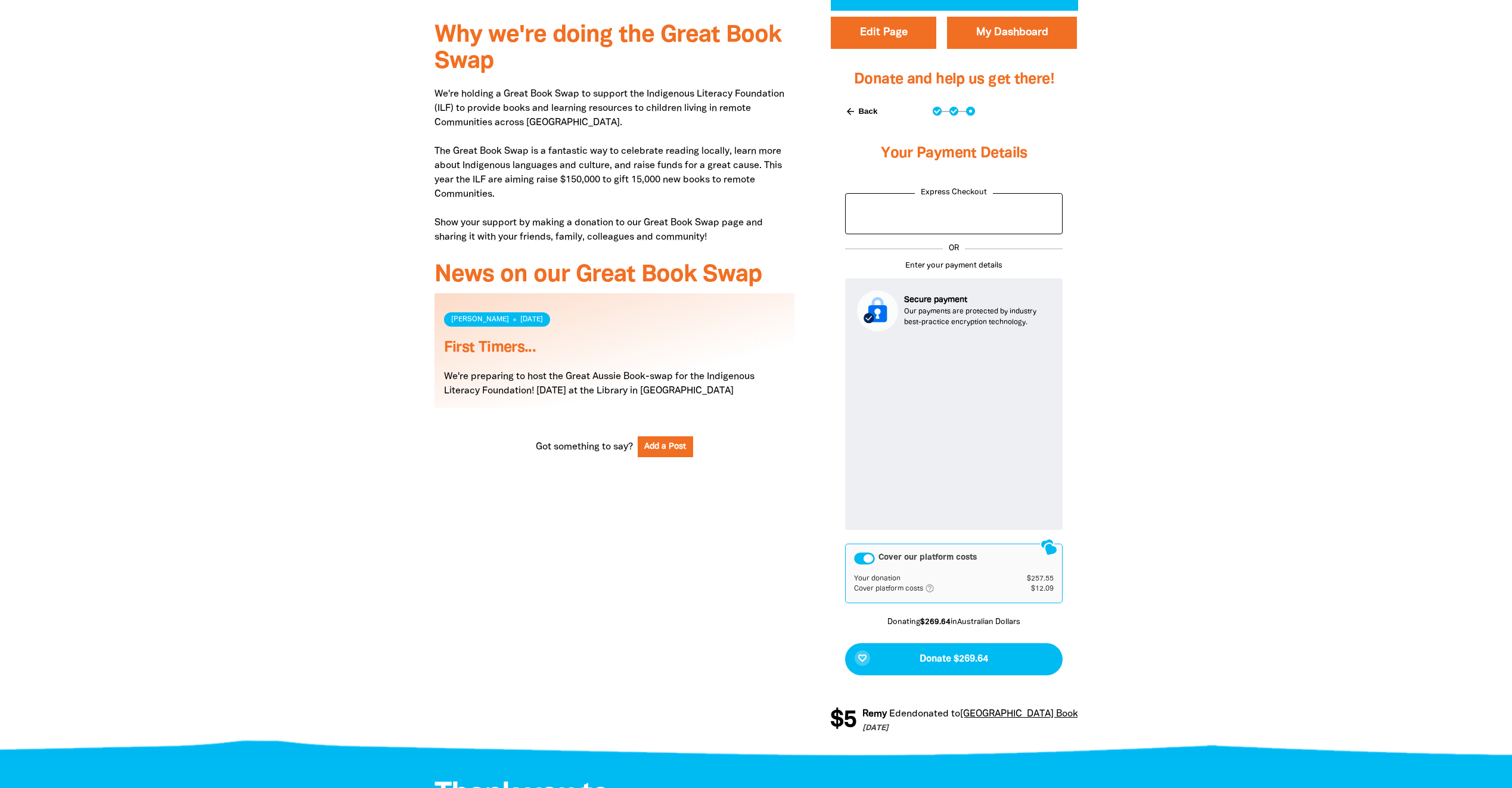
click at [863, 555] on div "Cover our platform costs" at bounding box center [864, 558] width 21 height 12
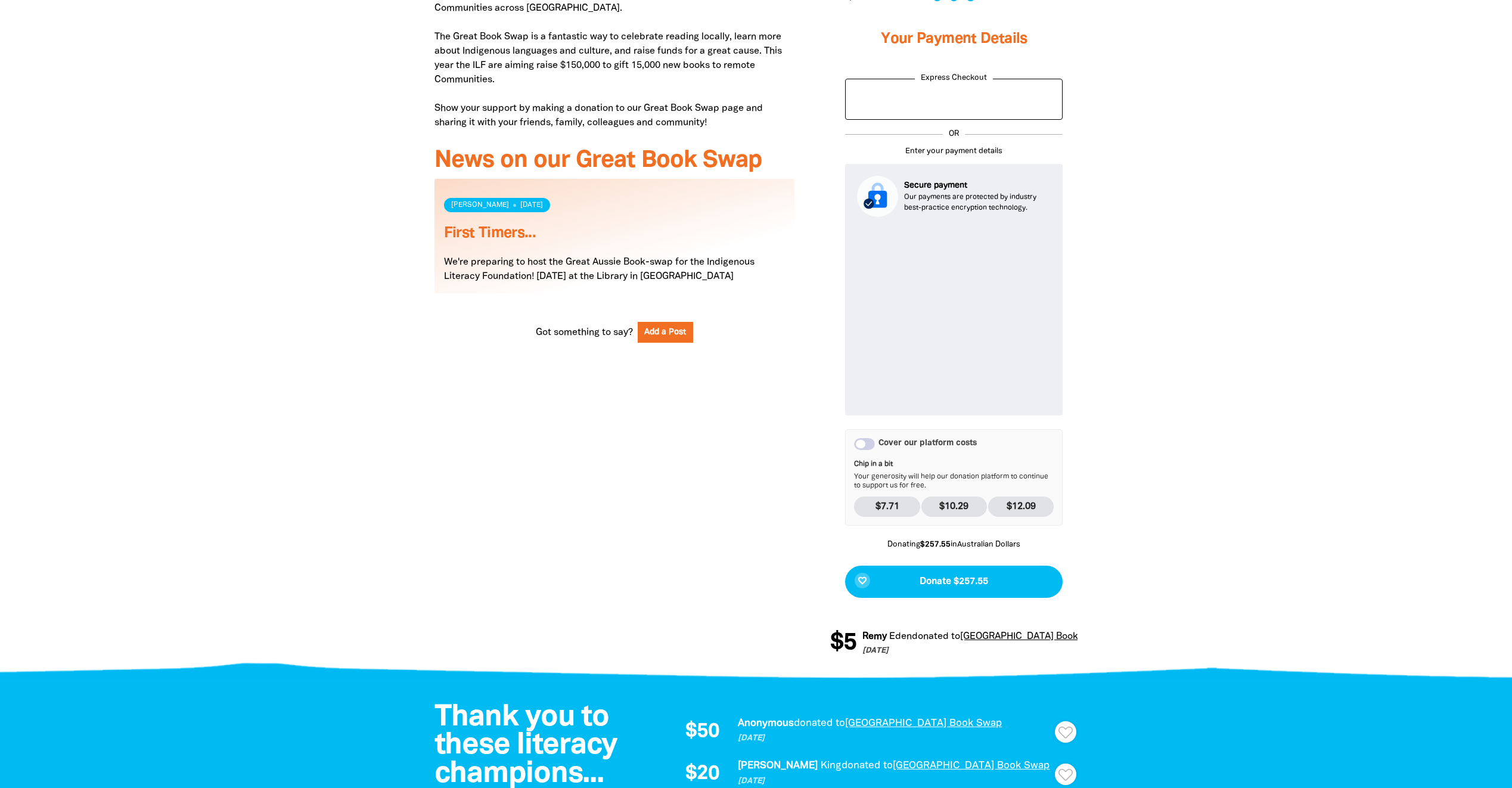
scroll to position [536, 0]
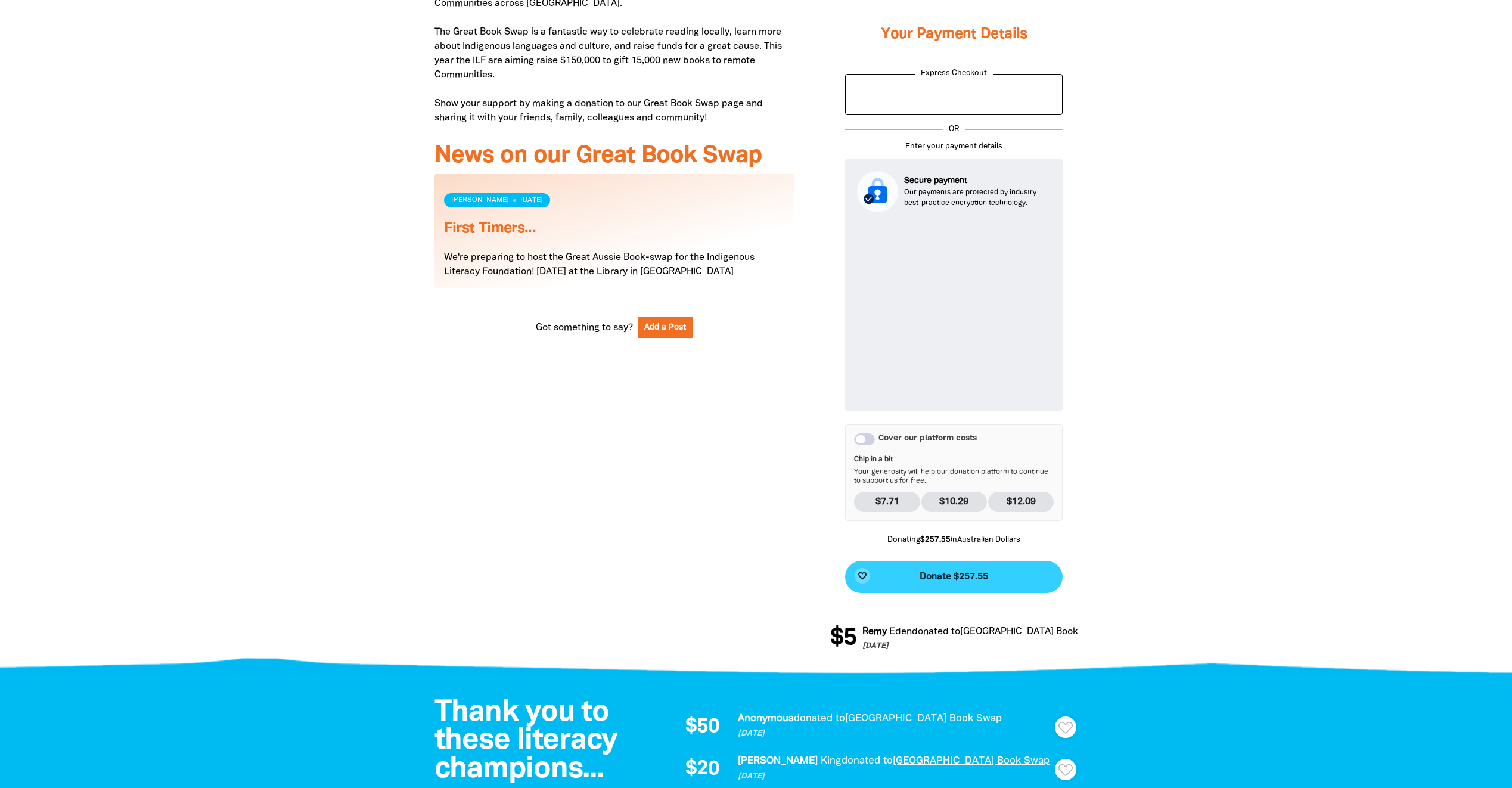
click at [961, 578] on span "Donate $257.55" at bounding box center [954, 576] width 69 height 10
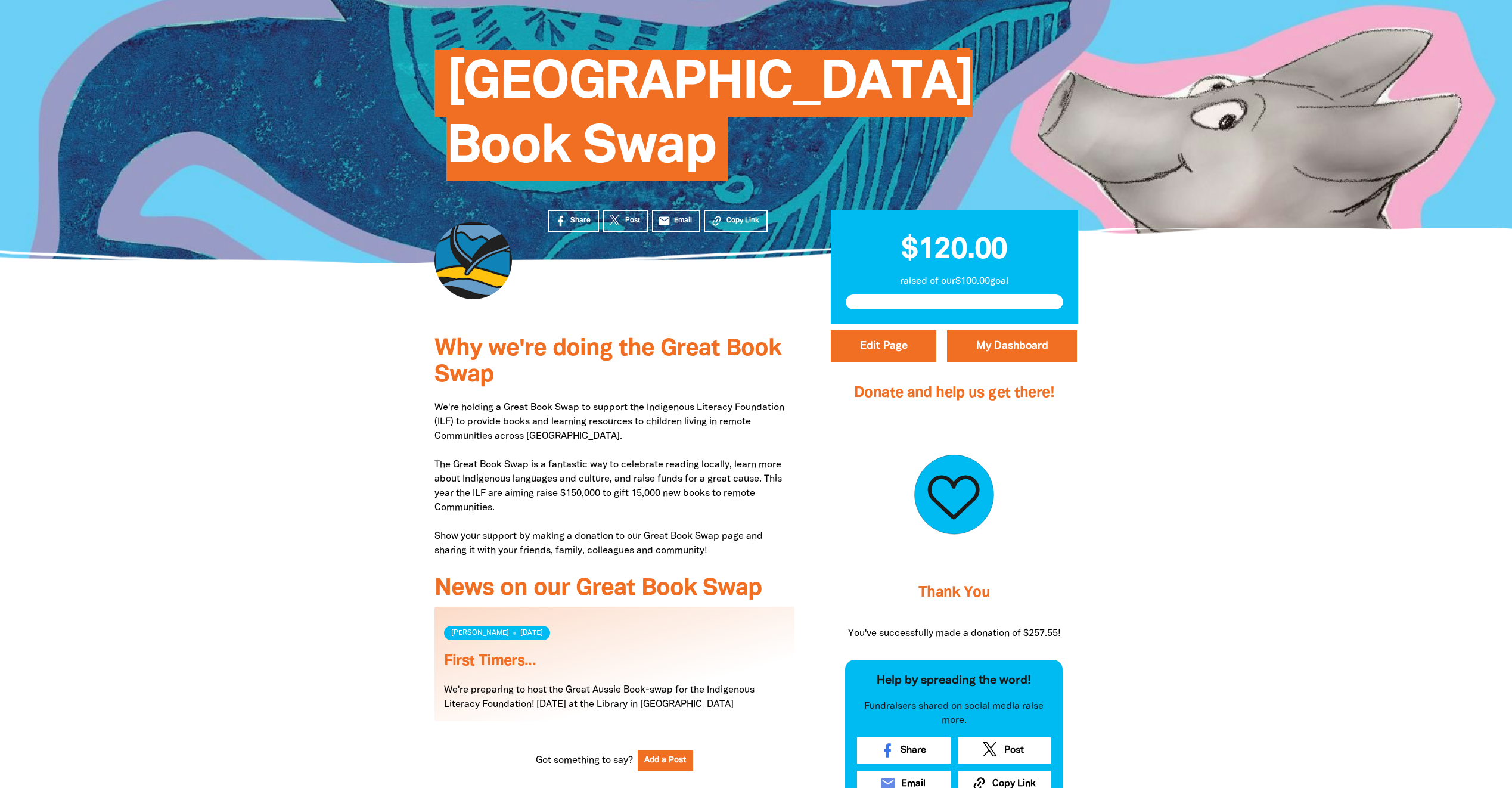
scroll to position [15, 0]
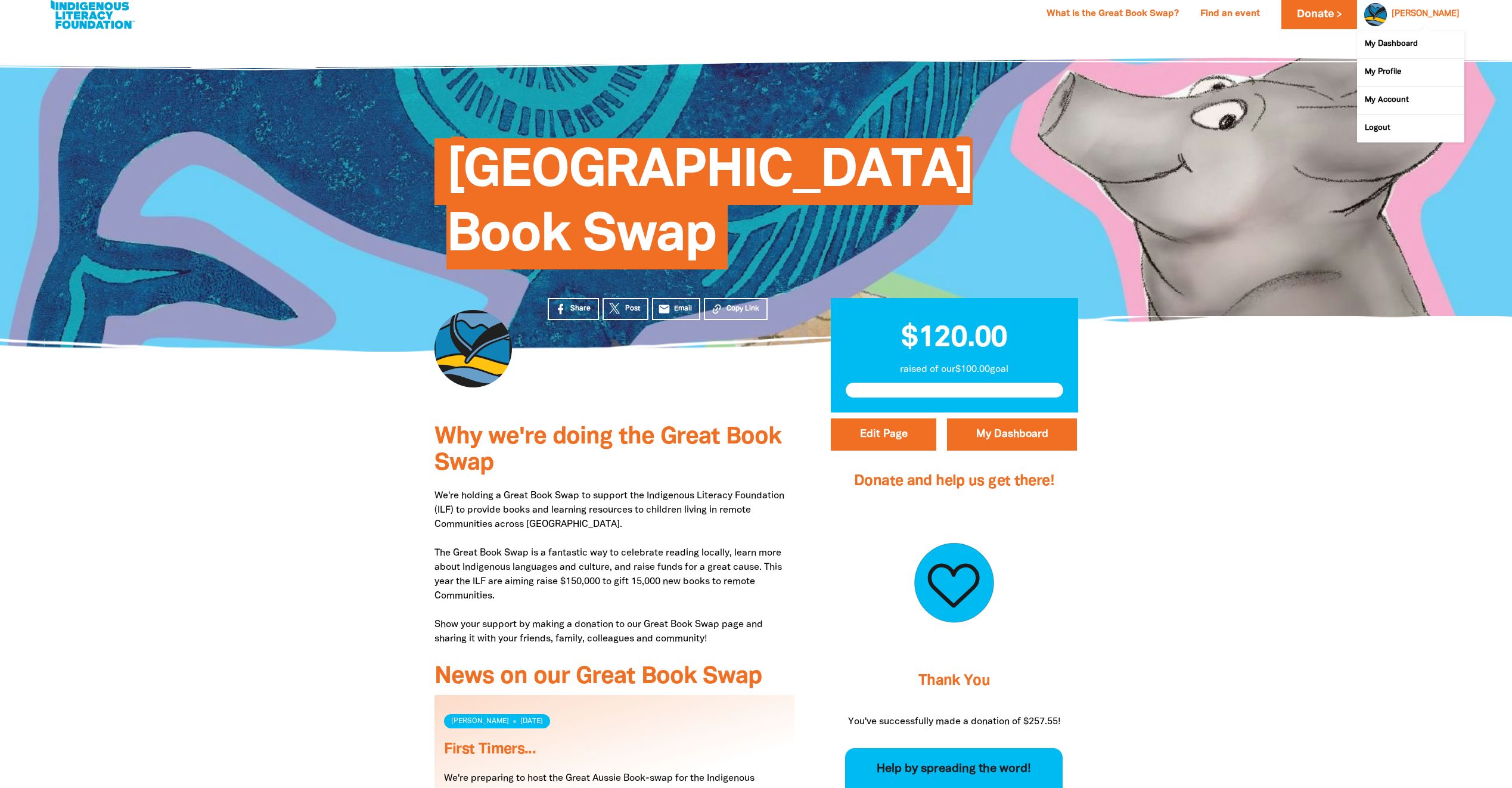
click at [1387, 14] on div at bounding box center [1373, 14] width 29 height 29
click at [1399, 46] on link "My Dashboard" at bounding box center [1411, 44] width 108 height 27
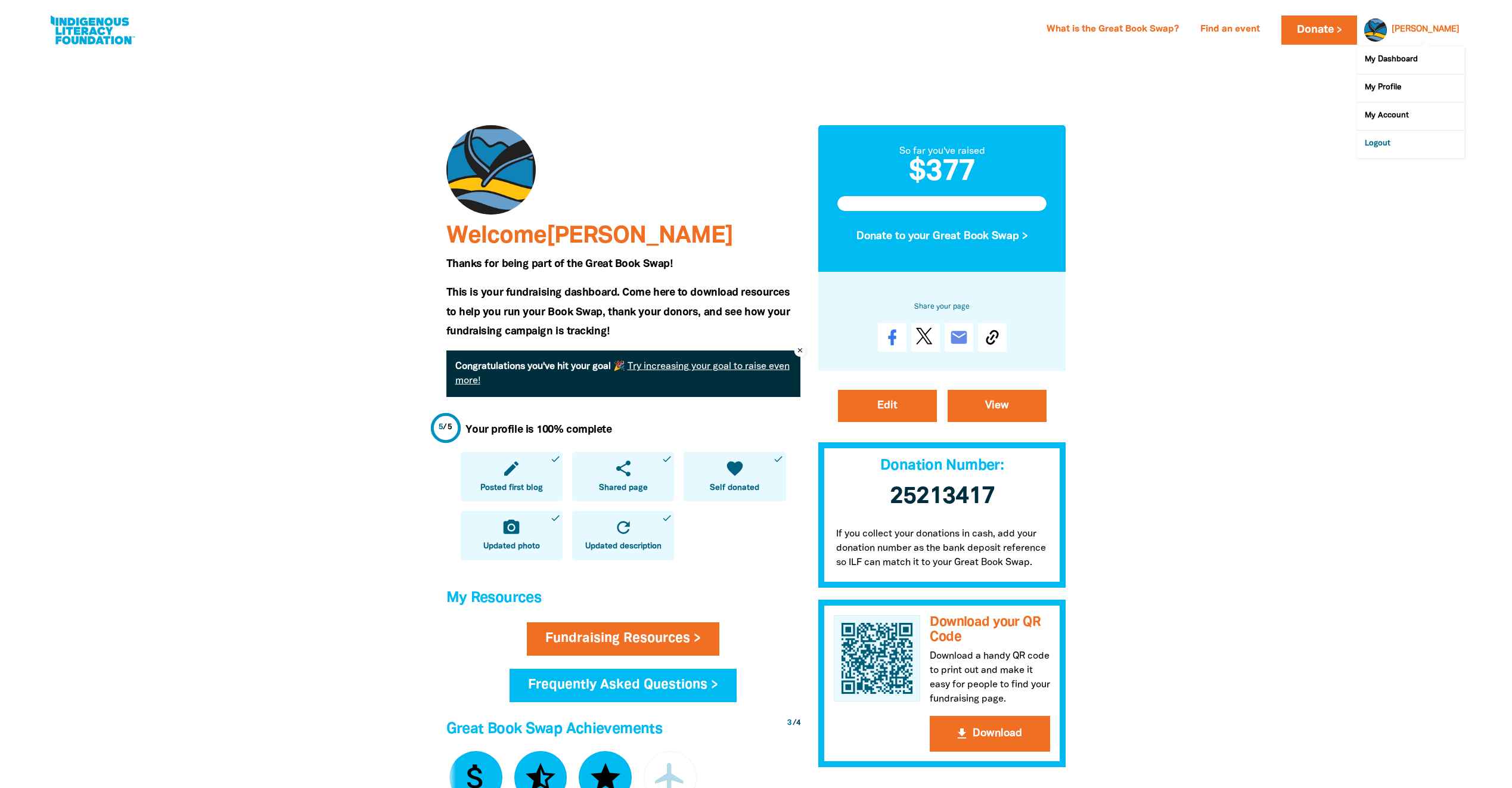
drag, startPoint x: 1384, startPoint y: 145, endPoint x: 1314, endPoint y: 148, distance: 70.1
click at [1384, 144] on link "Logout" at bounding box center [1411, 144] width 108 height 27
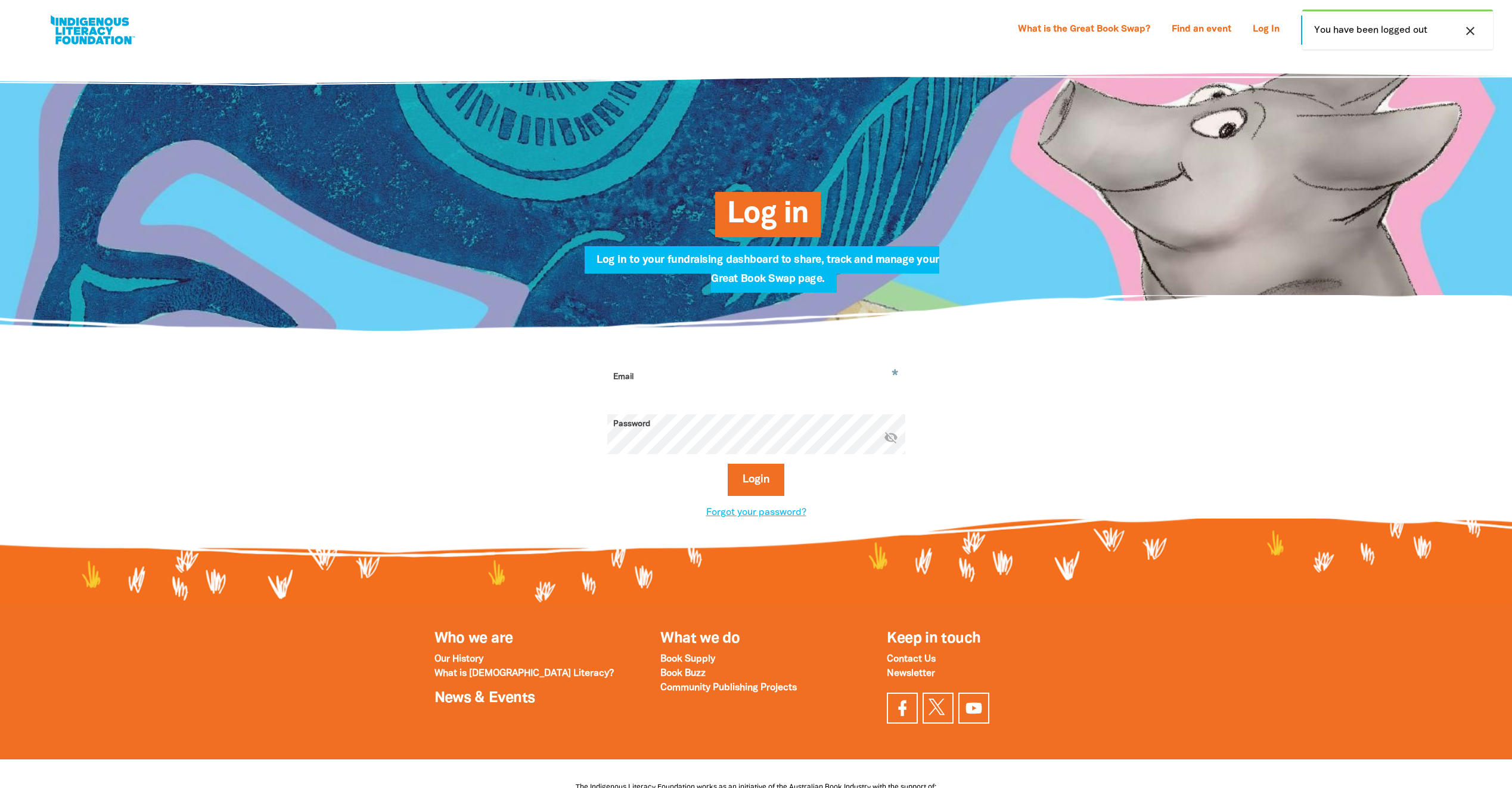
type input "andrew.blundell@kempsey.nsw.gov.au"
